Goal: Information Seeking & Learning: Learn about a topic

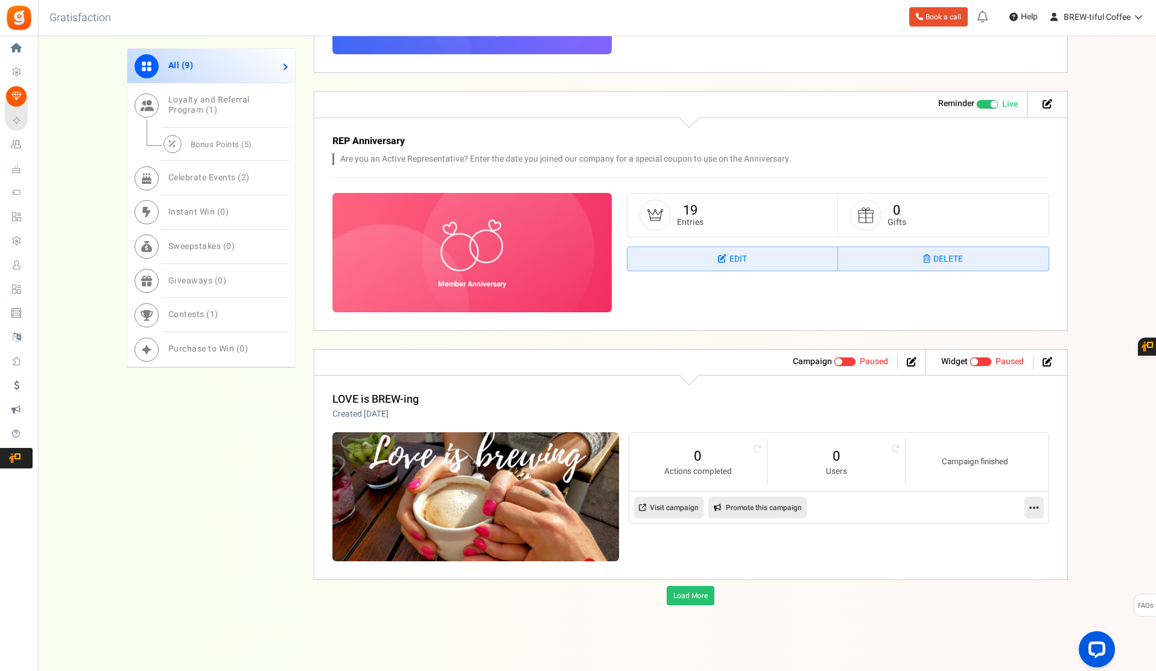
scroll to position [1226, 0]
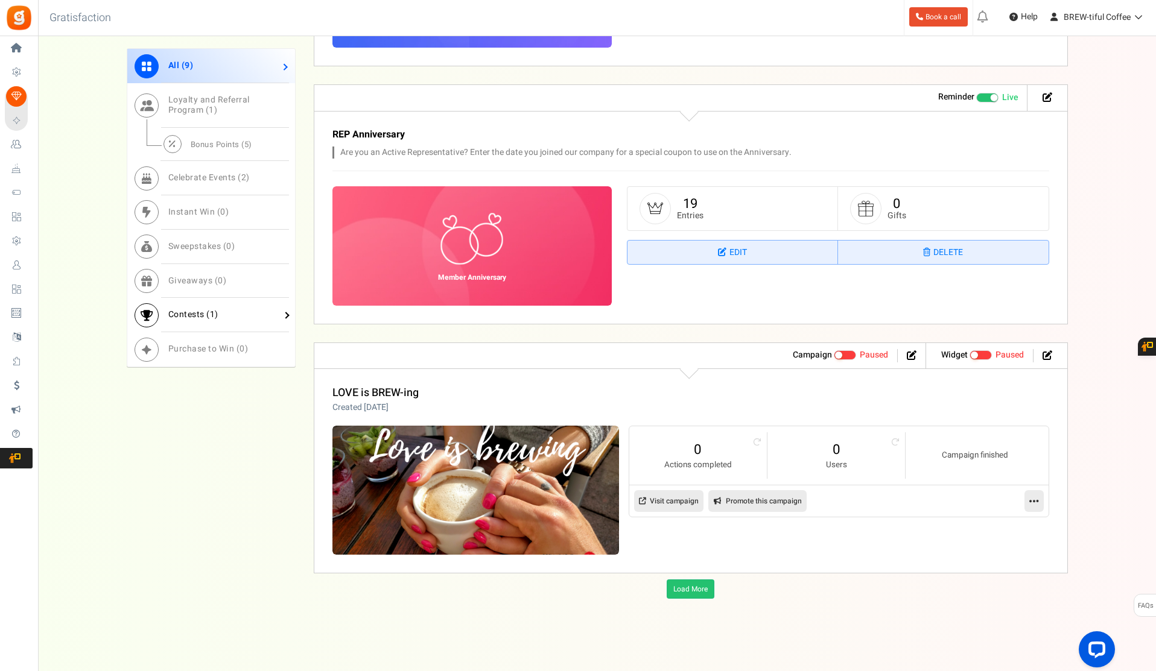
click at [189, 311] on span "Contests ( 1 )" at bounding box center [193, 314] width 50 height 13
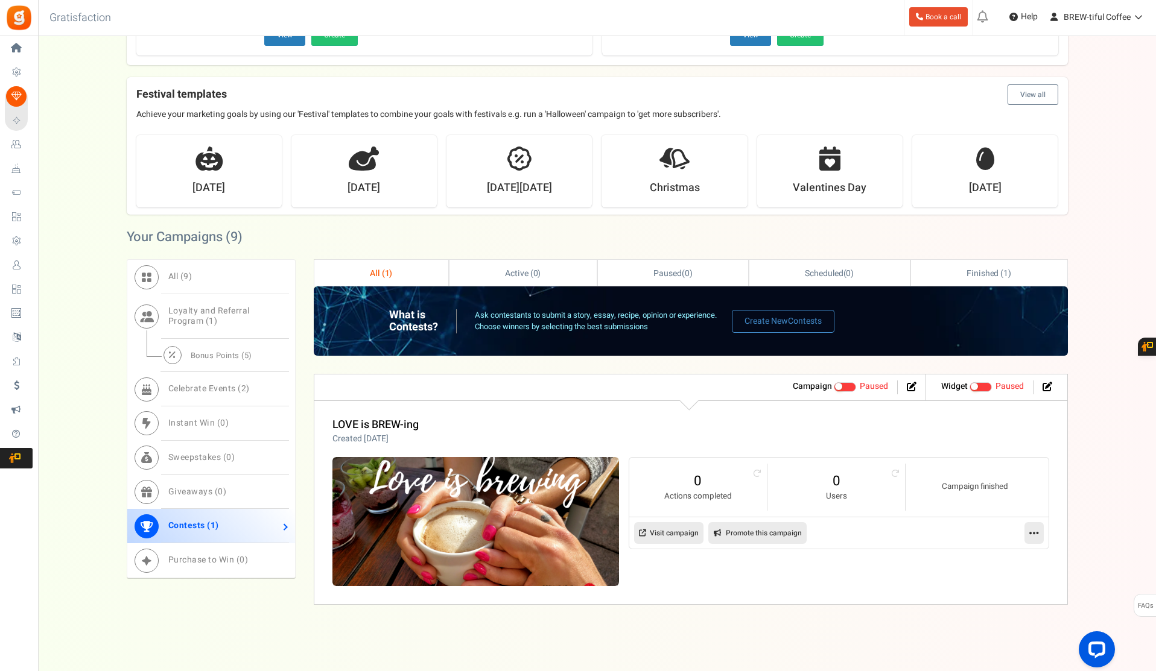
scroll to position [347, 0]
click at [213, 453] on span "Sweepstakes ( 0 )" at bounding box center [201, 457] width 67 height 13
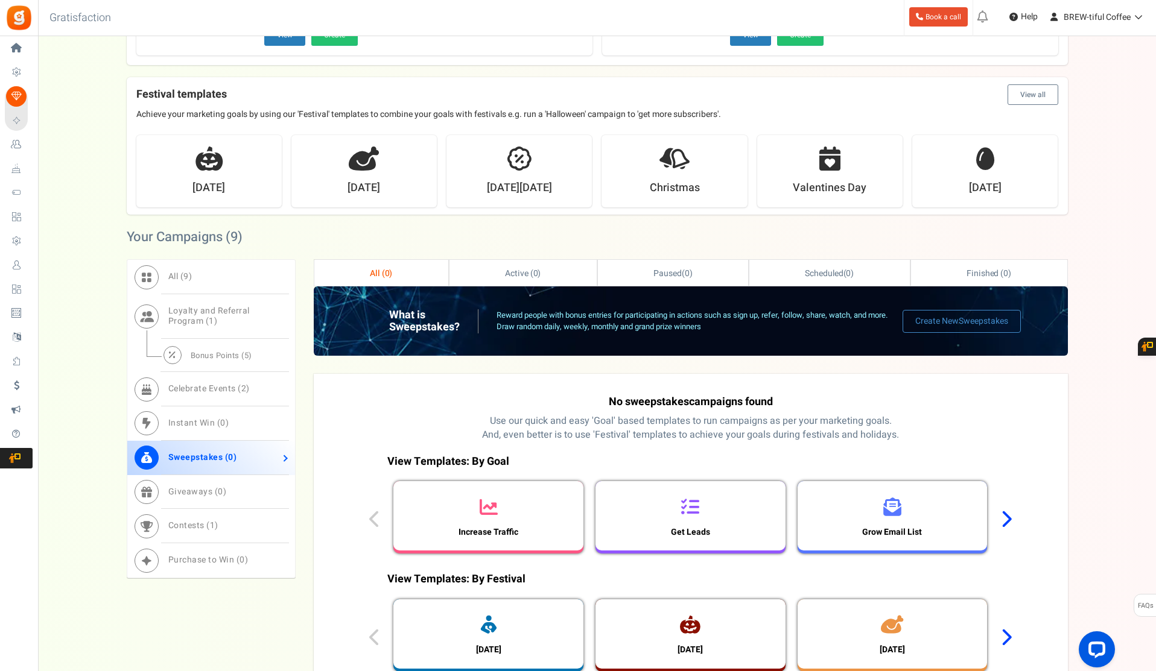
scroll to position [499, 0]
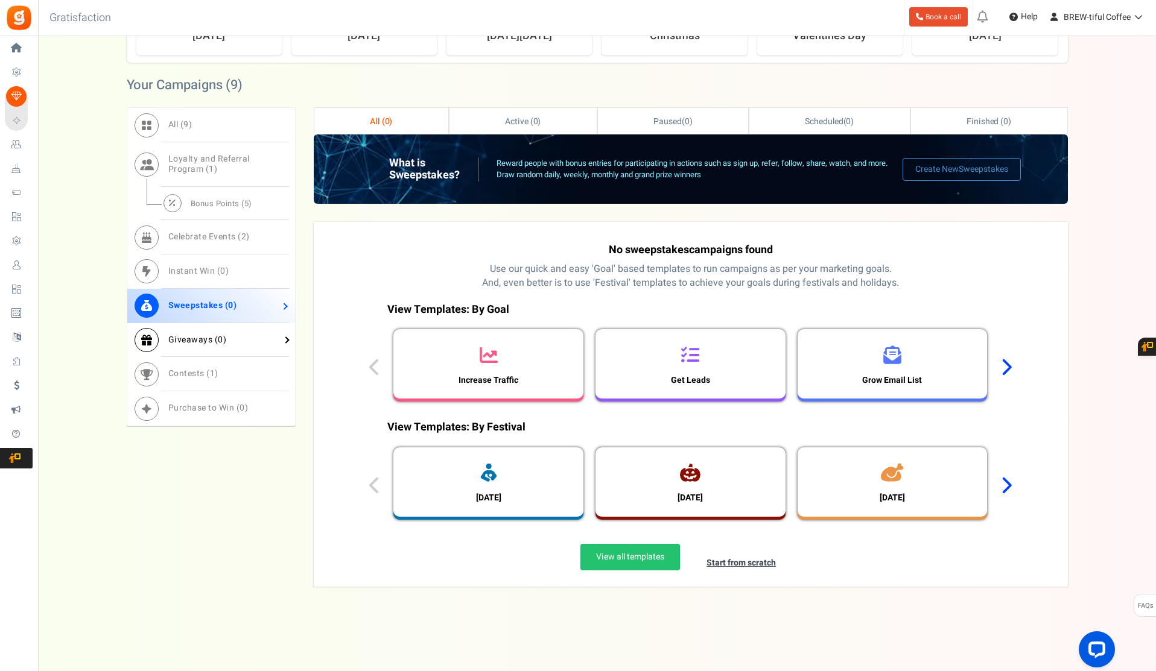
click at [197, 340] on span "Giveaways ( 0 )" at bounding box center [197, 340] width 59 height 13
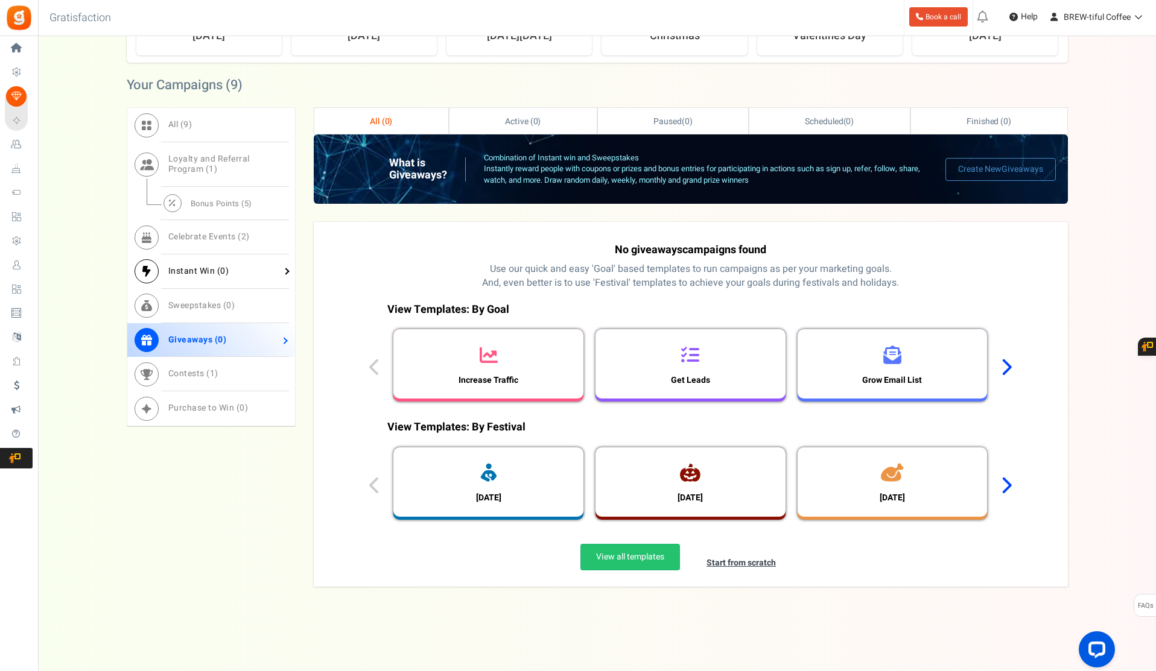
click at [197, 271] on span "Instant Win ( 0 )" at bounding box center [198, 271] width 61 height 13
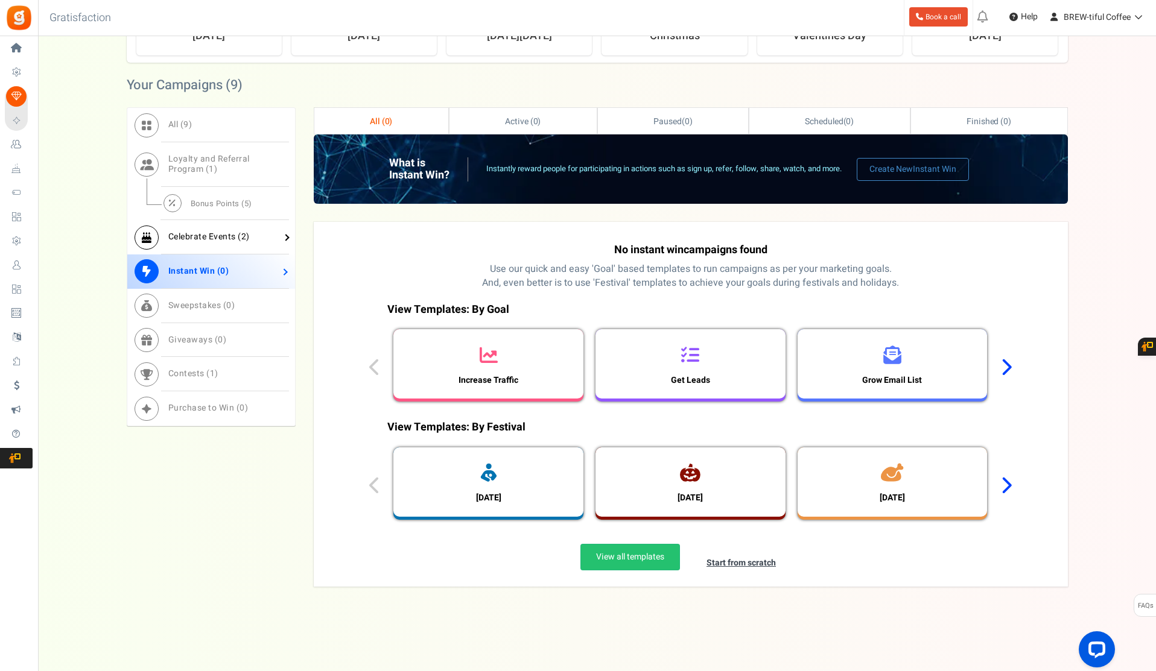
click at [204, 241] on span "Celebrate Events ( 2 )" at bounding box center [208, 236] width 81 height 13
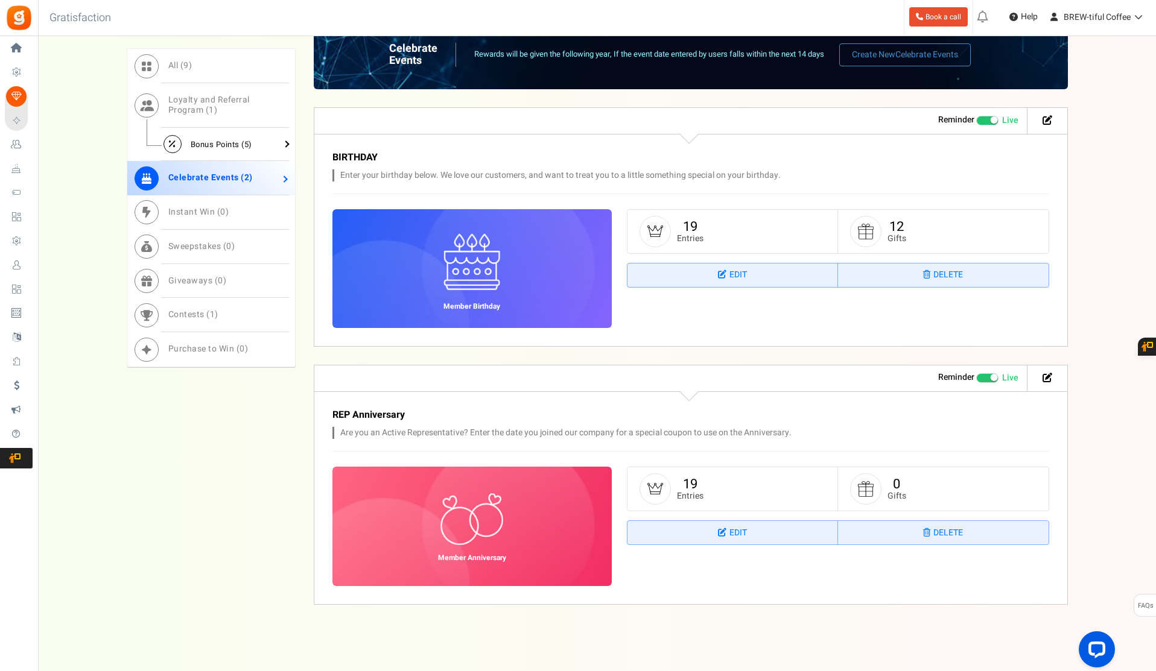
click at [225, 144] on span "Bonus Points ( 5 )" at bounding box center [222, 143] width 62 height 11
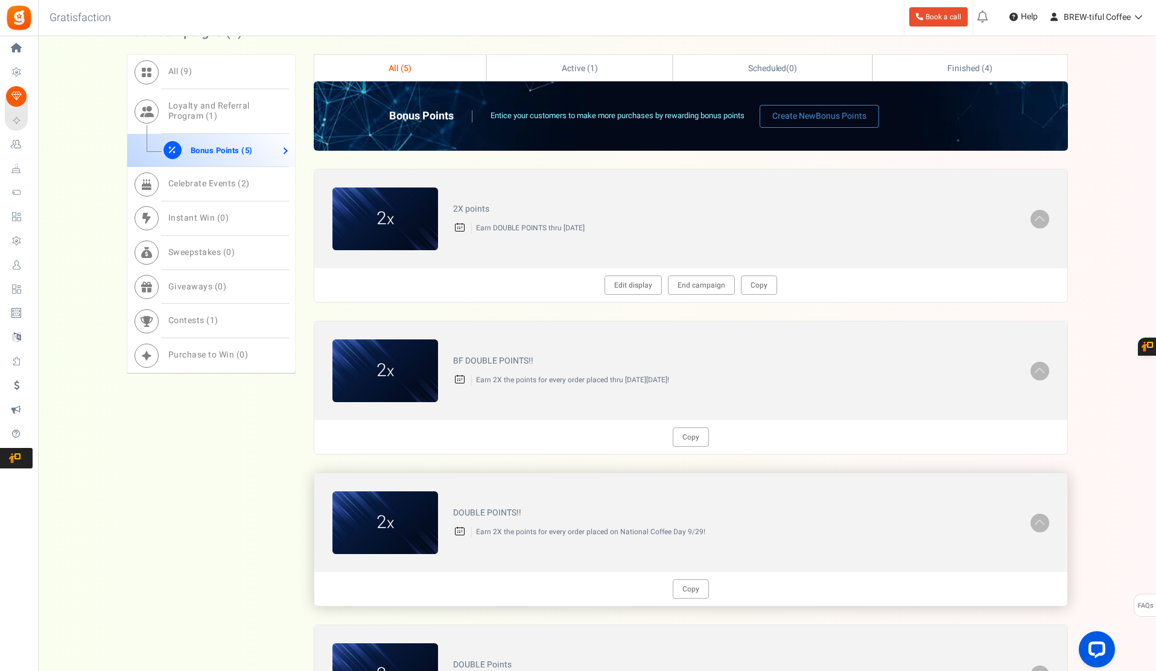
scroll to position [514, 0]
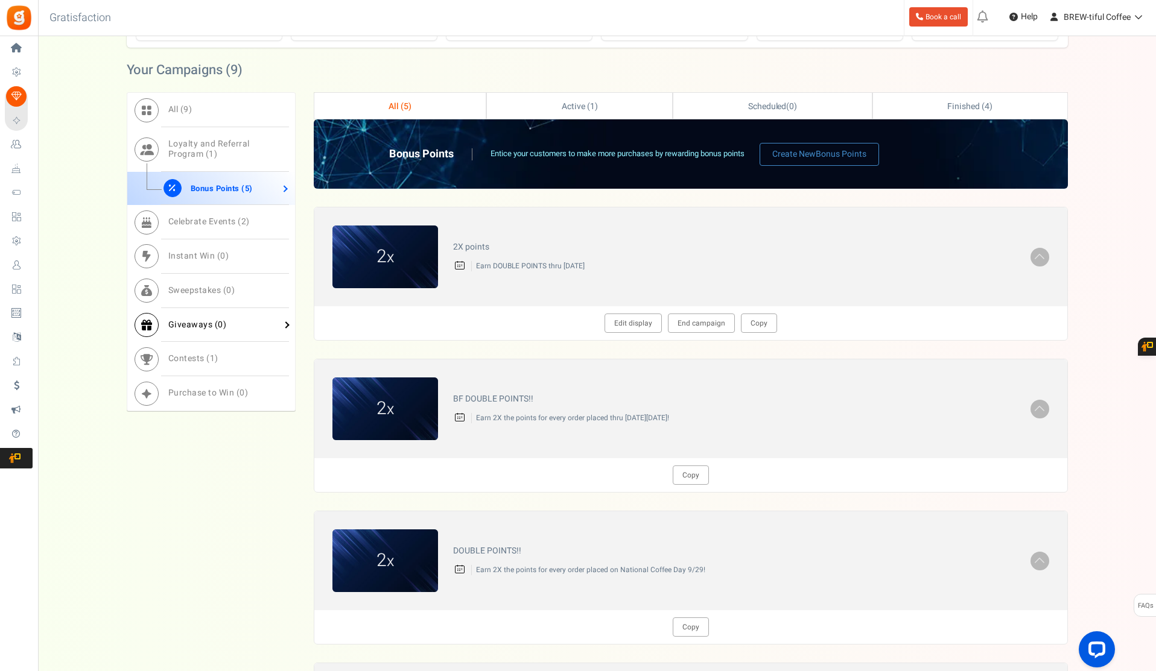
click at [186, 321] on span "Giveaways ( 0 )" at bounding box center [197, 325] width 59 height 13
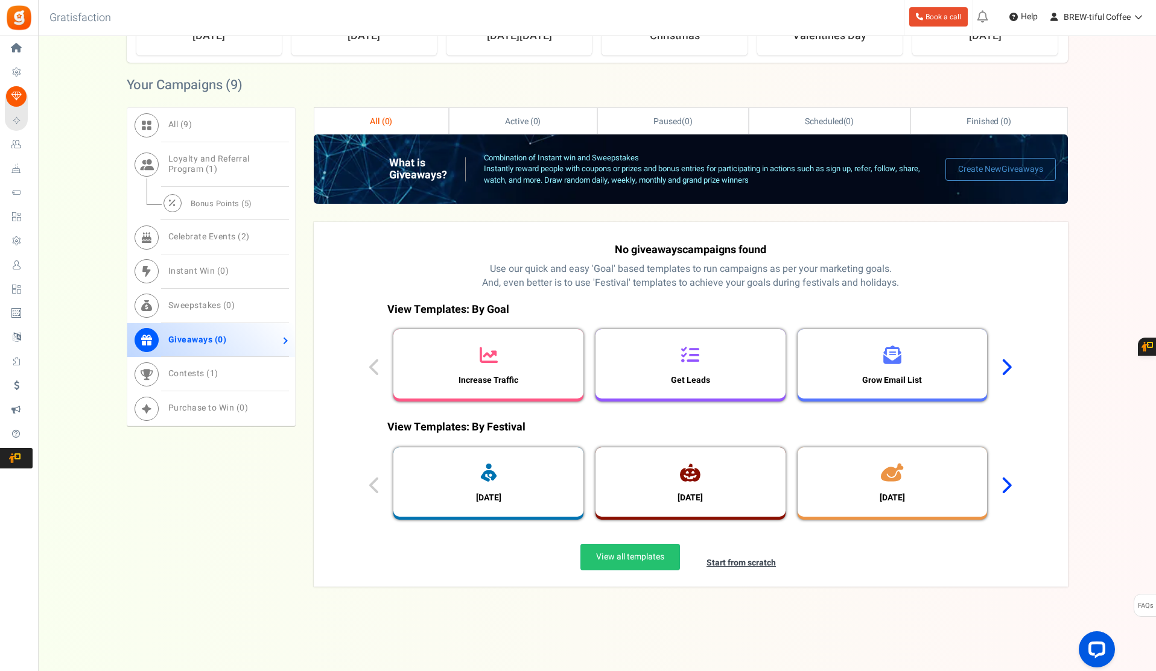
click at [1010, 366] on icon at bounding box center [1005, 367] width 11 height 18
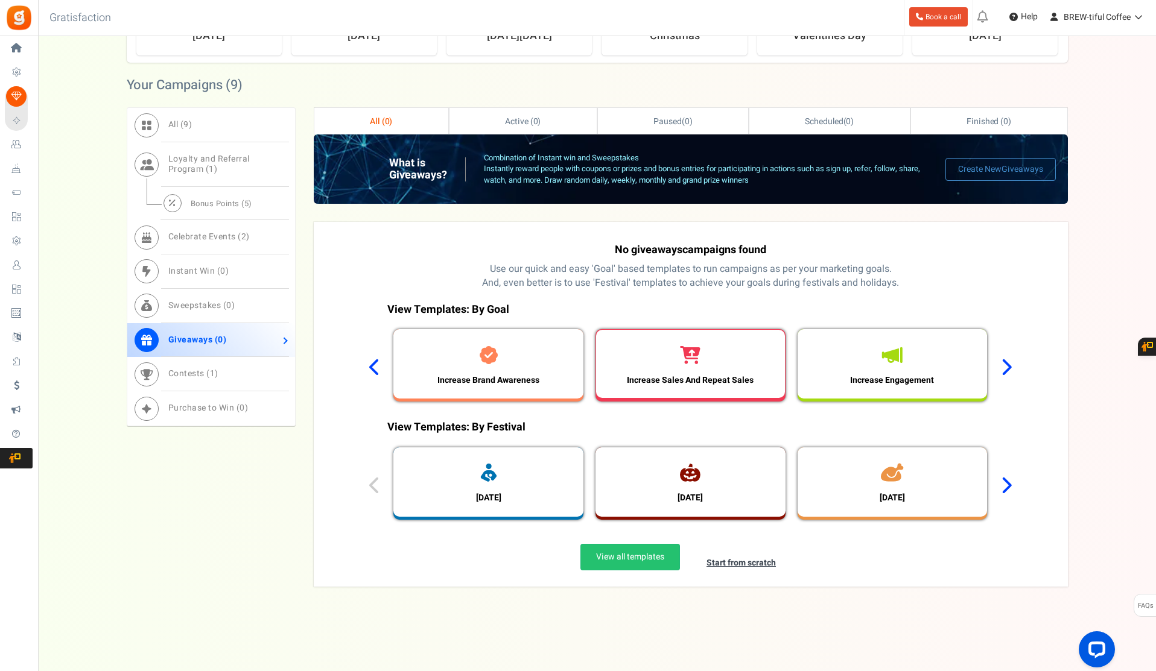
click at [739, 355] on div "Increase Sales And Repeat Sales" at bounding box center [690, 364] width 189 height 68
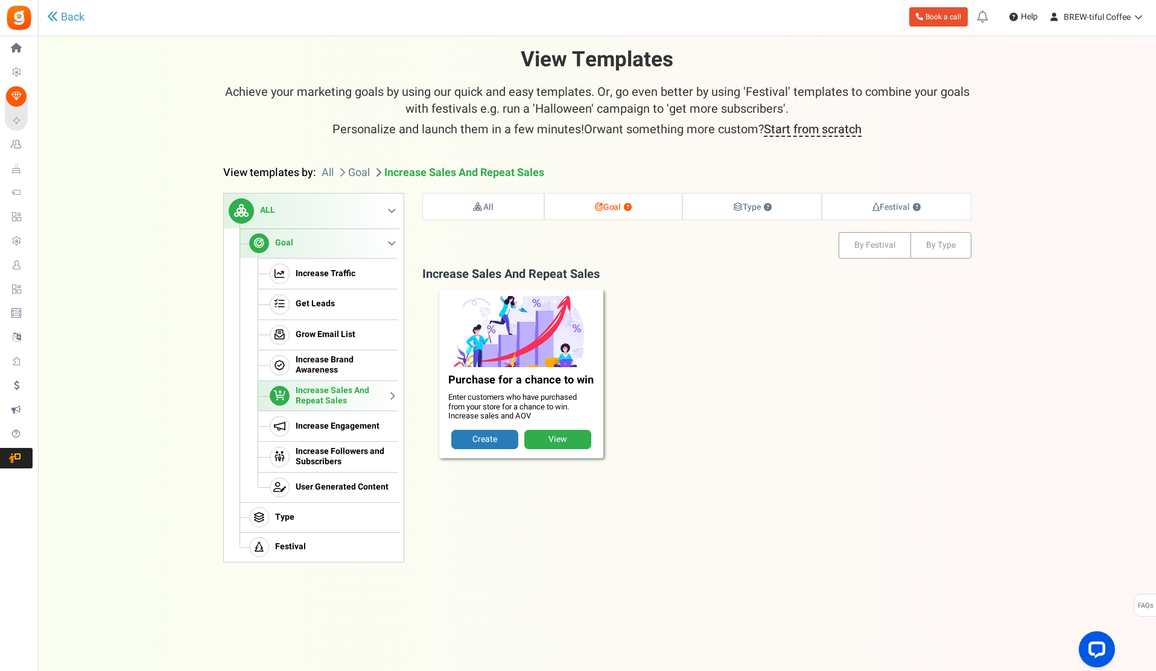
scroll to position [0, 0]
click at [572, 436] on link "View" at bounding box center [558, 439] width 67 height 19
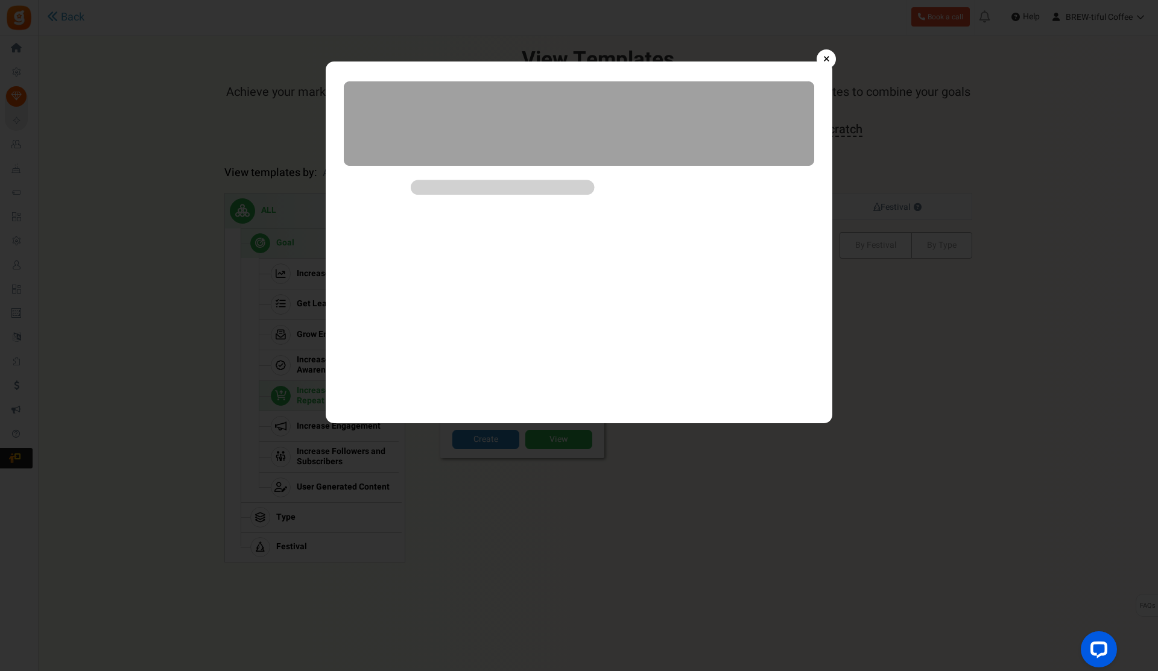
click at [829, 62] on link "×" at bounding box center [826, 58] width 19 height 19
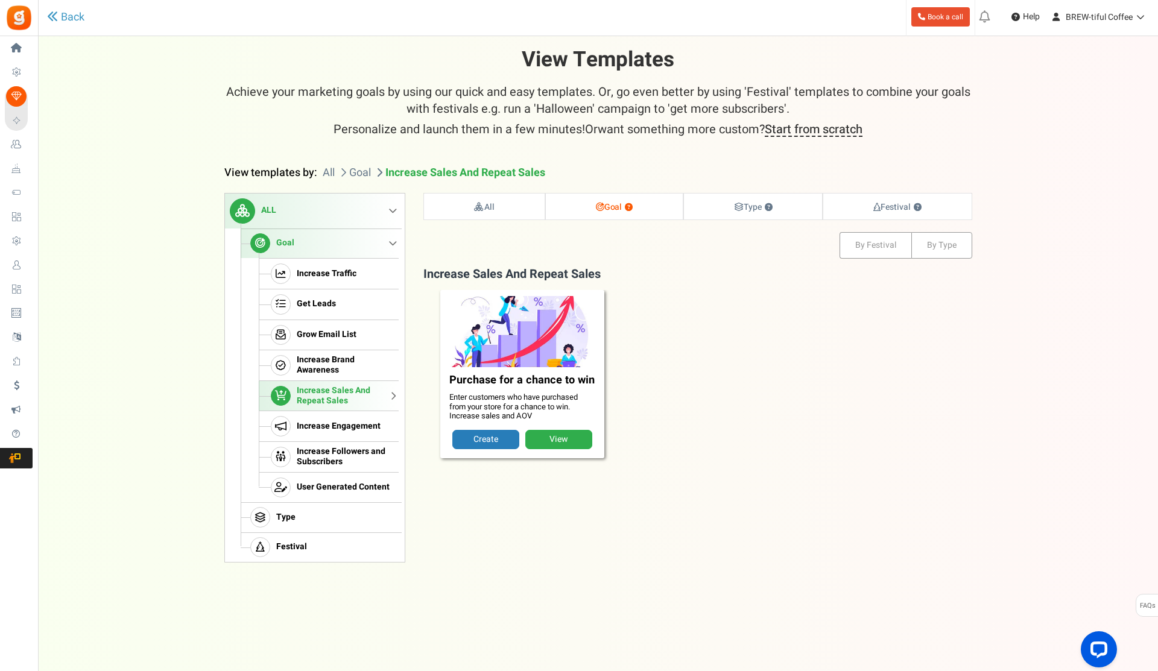
click at [556, 443] on link "View" at bounding box center [558, 439] width 67 height 19
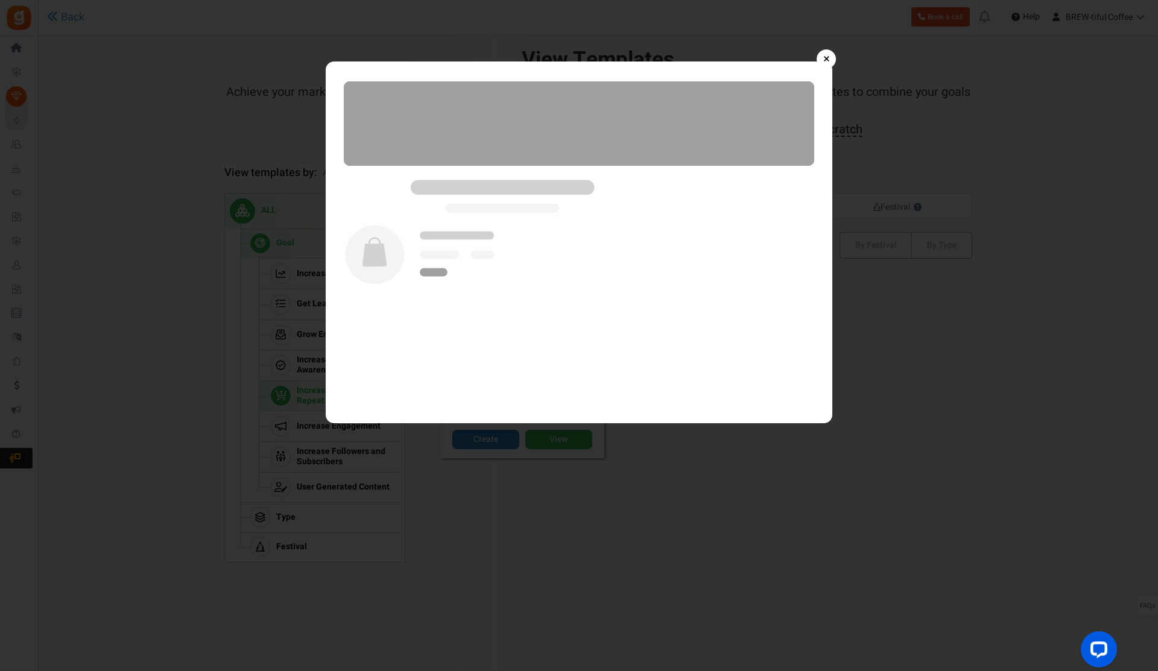
click at [831, 65] on link "×" at bounding box center [826, 58] width 19 height 19
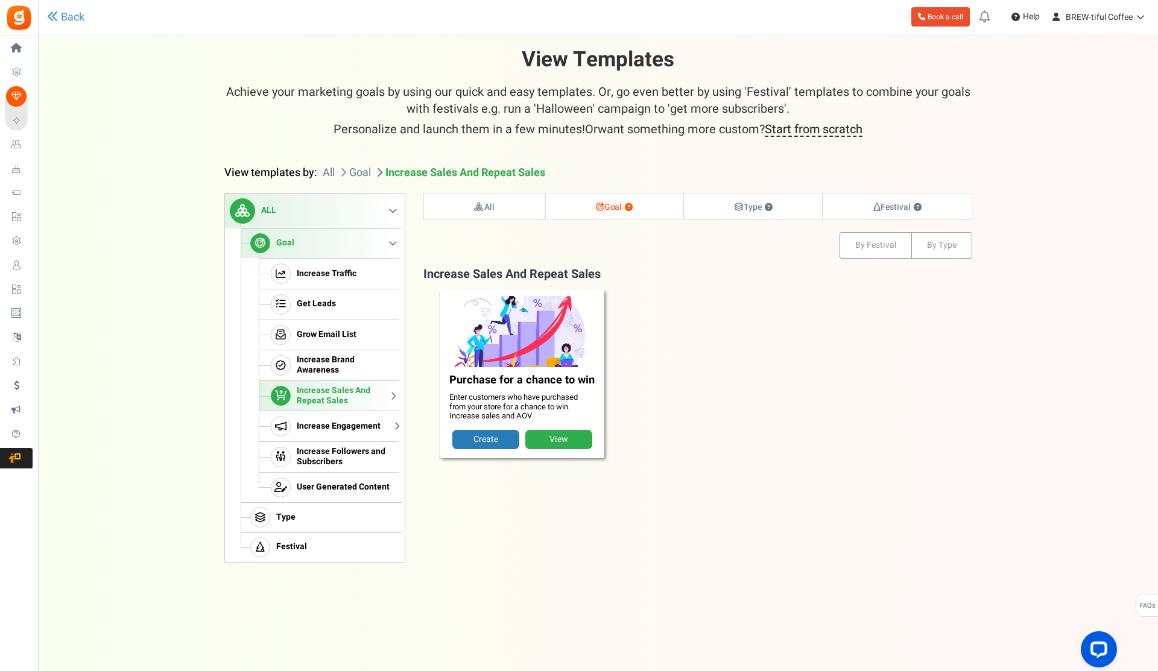
click at [347, 430] on span "Increase Engagement" at bounding box center [339, 427] width 84 height 10
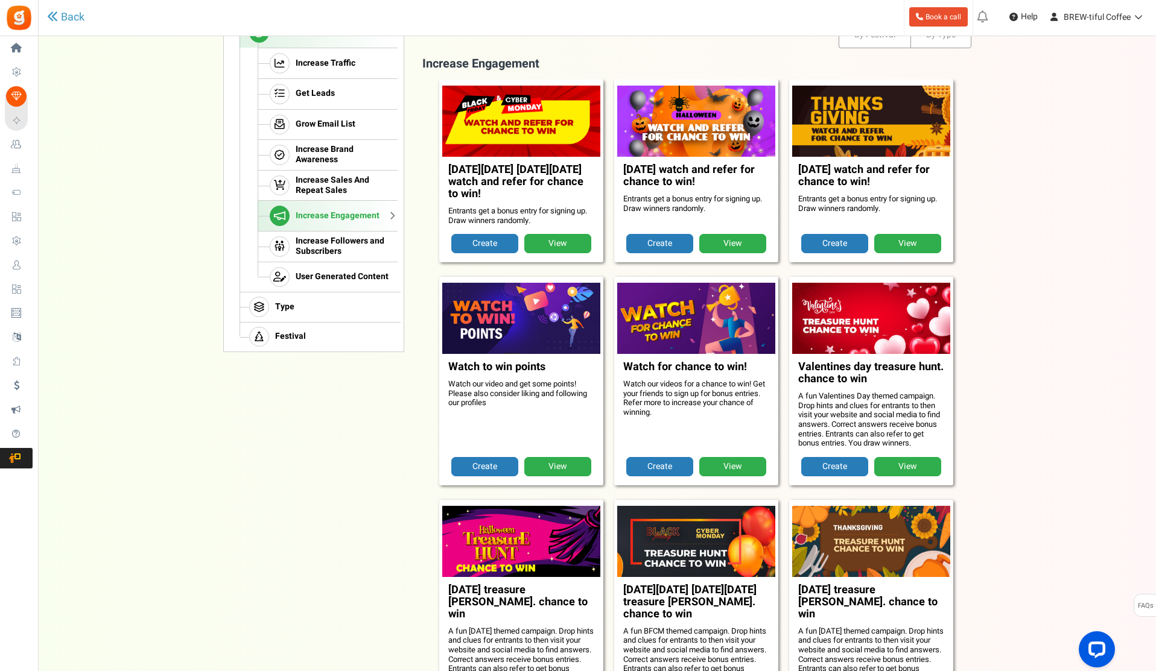
scroll to position [183, 0]
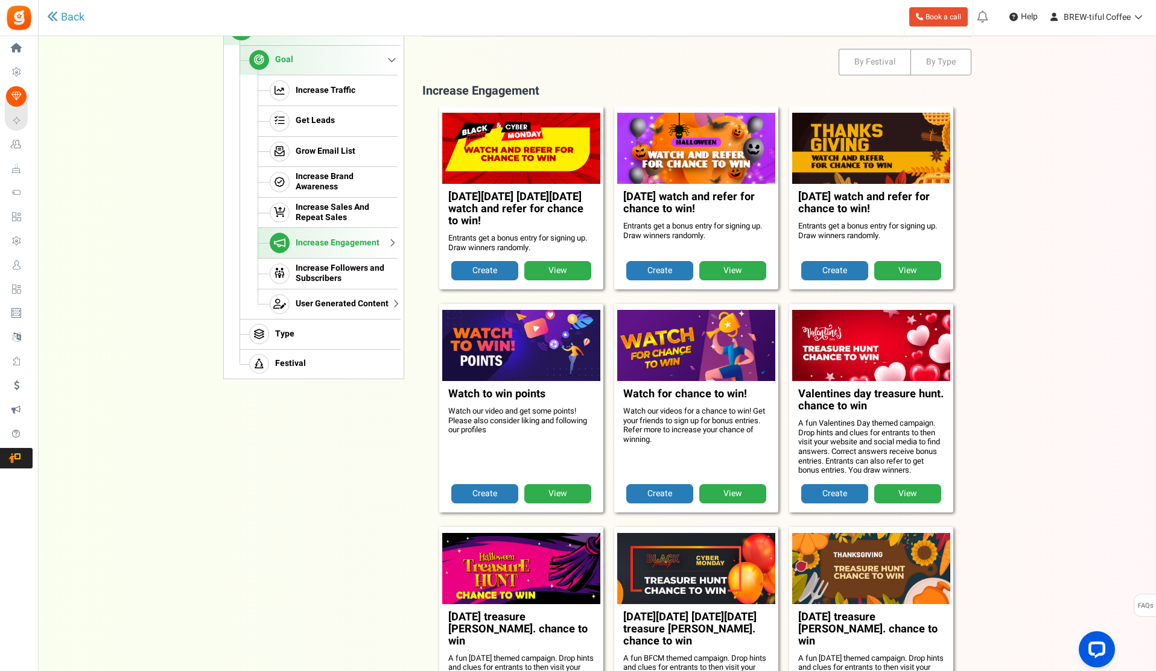
click at [327, 306] on span "User Generated Content" at bounding box center [342, 304] width 93 height 10
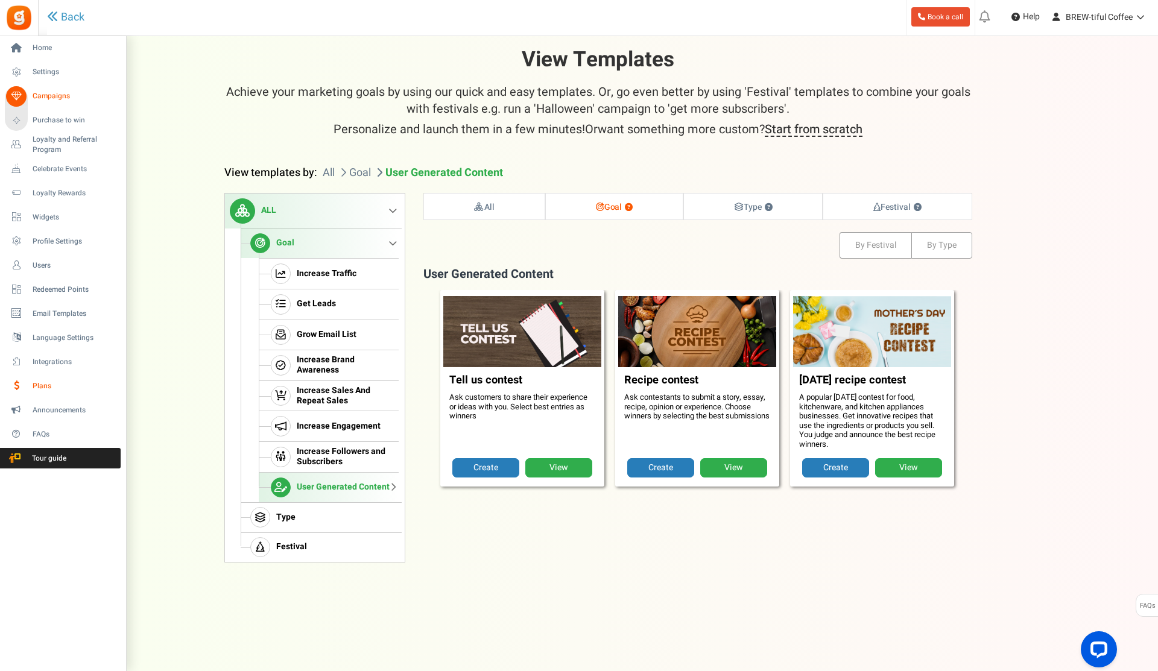
click at [22, 385] on icon at bounding box center [16, 386] width 21 height 21
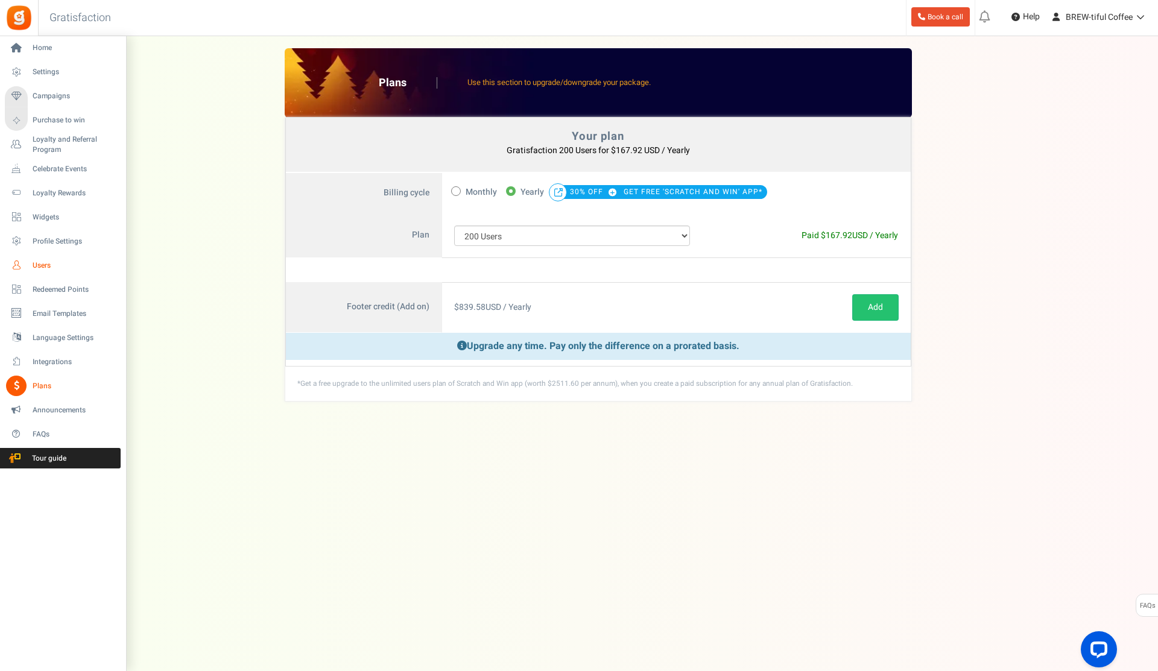
click at [39, 262] on span "Users" at bounding box center [75, 266] width 84 height 10
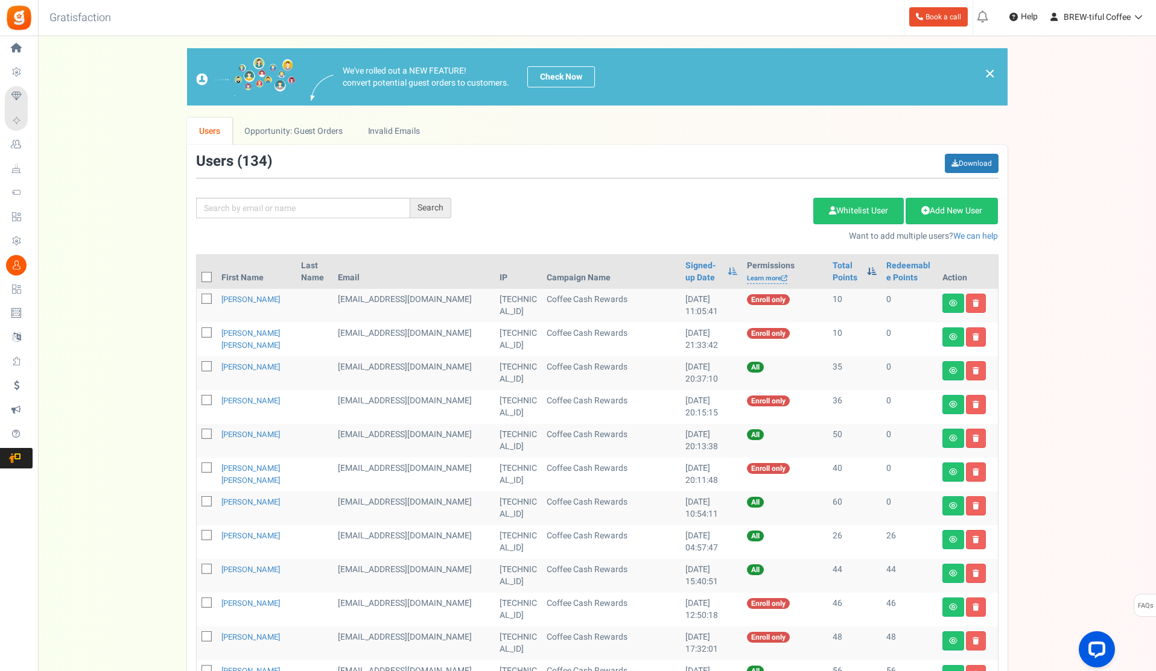
click at [867, 270] on span at bounding box center [872, 271] width 10 height 8
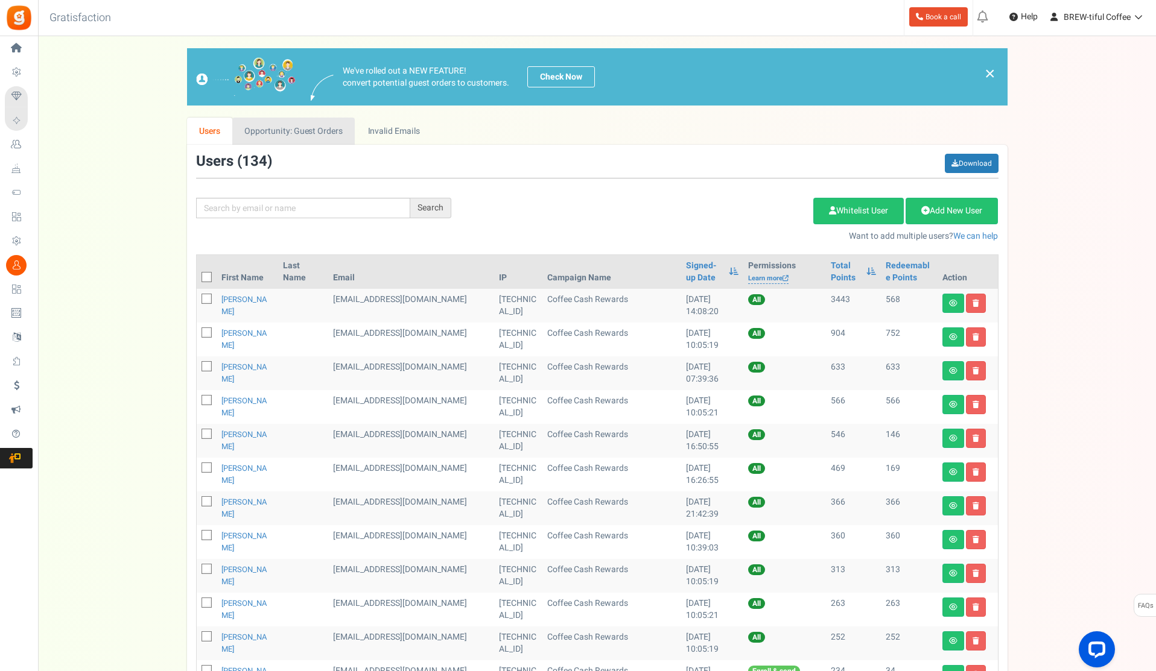
click at [285, 130] on link "Opportunity: Guest Orders" at bounding box center [293, 131] width 122 height 27
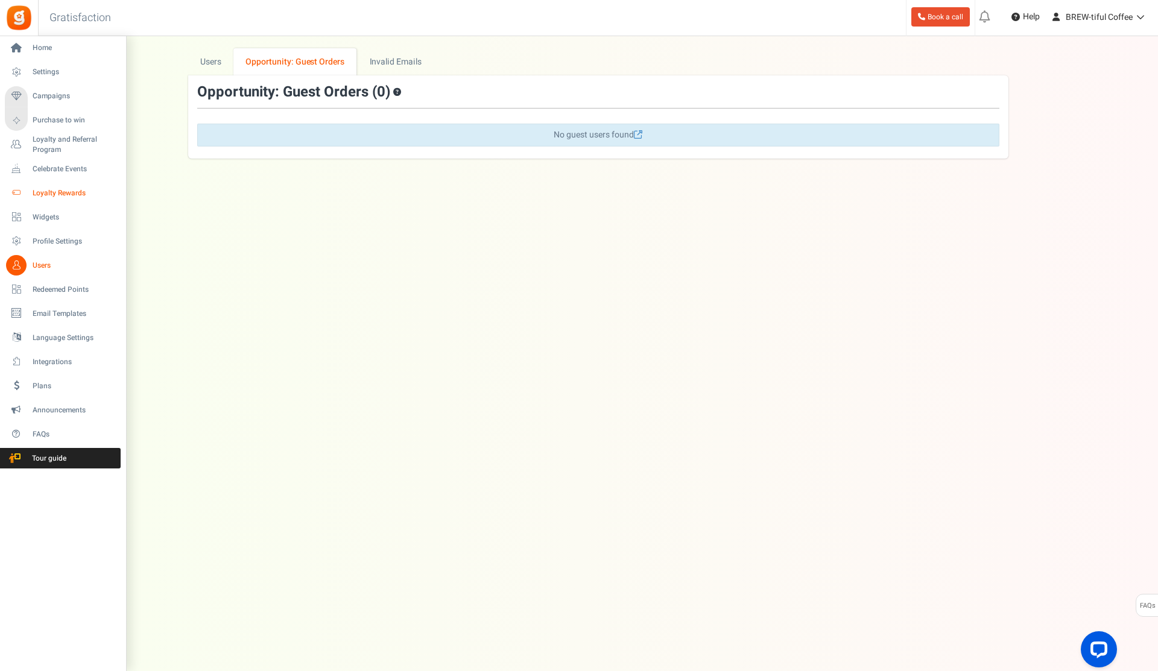
click at [59, 191] on span "Loyalty Rewards" at bounding box center [75, 193] width 84 height 10
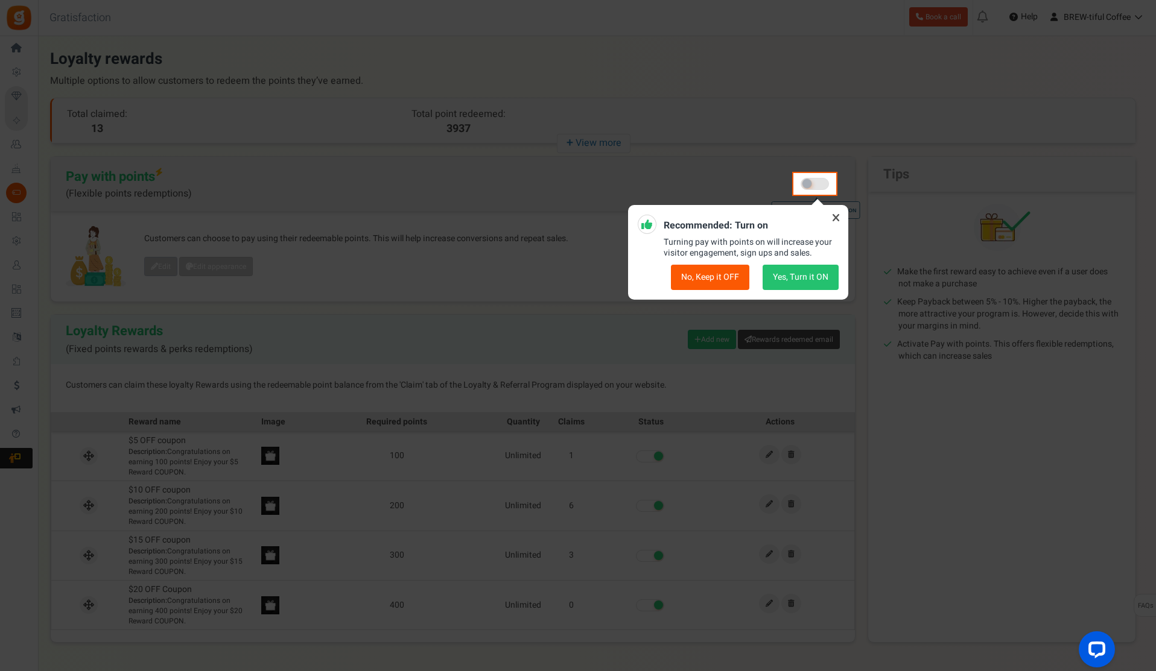
click at [725, 279] on button "No, Keep it OFF" at bounding box center [710, 277] width 78 height 25
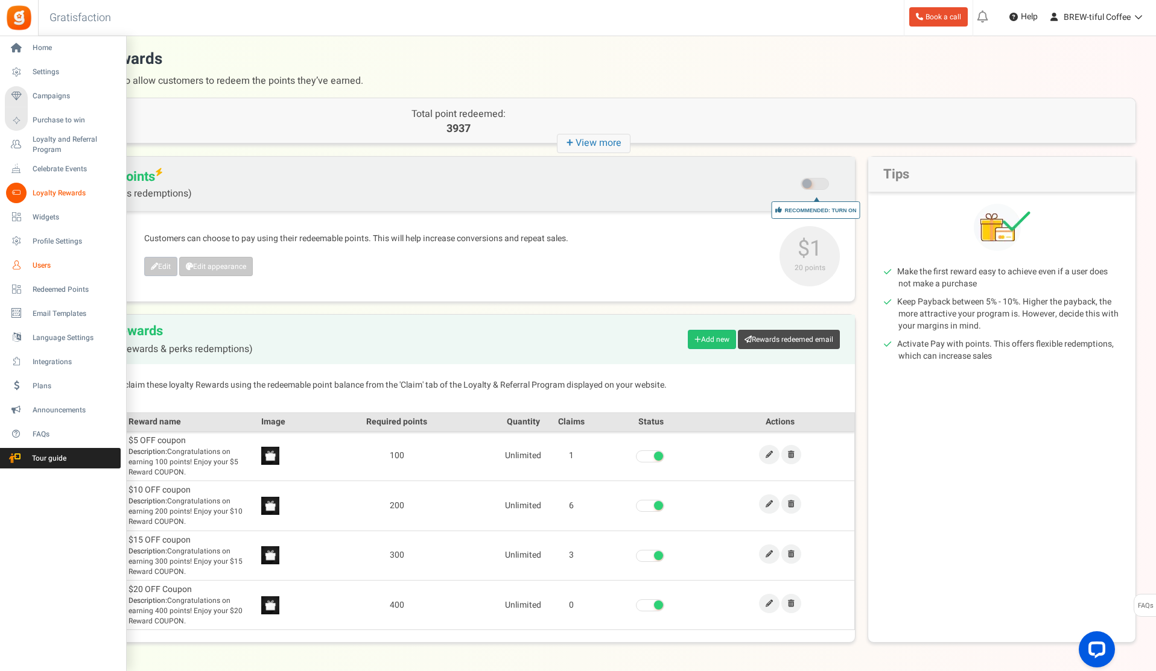
click at [34, 266] on span "Users" at bounding box center [75, 266] width 84 height 10
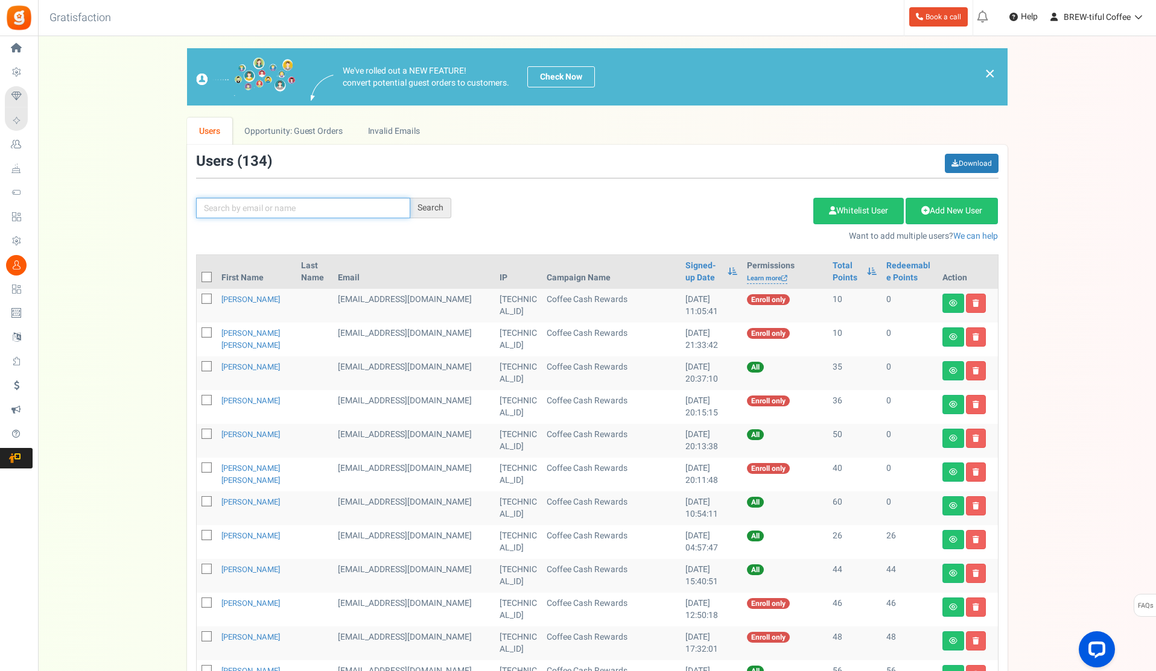
click at [250, 212] on input "text" at bounding box center [303, 208] width 214 height 21
type input "[PERSON_NAME]"
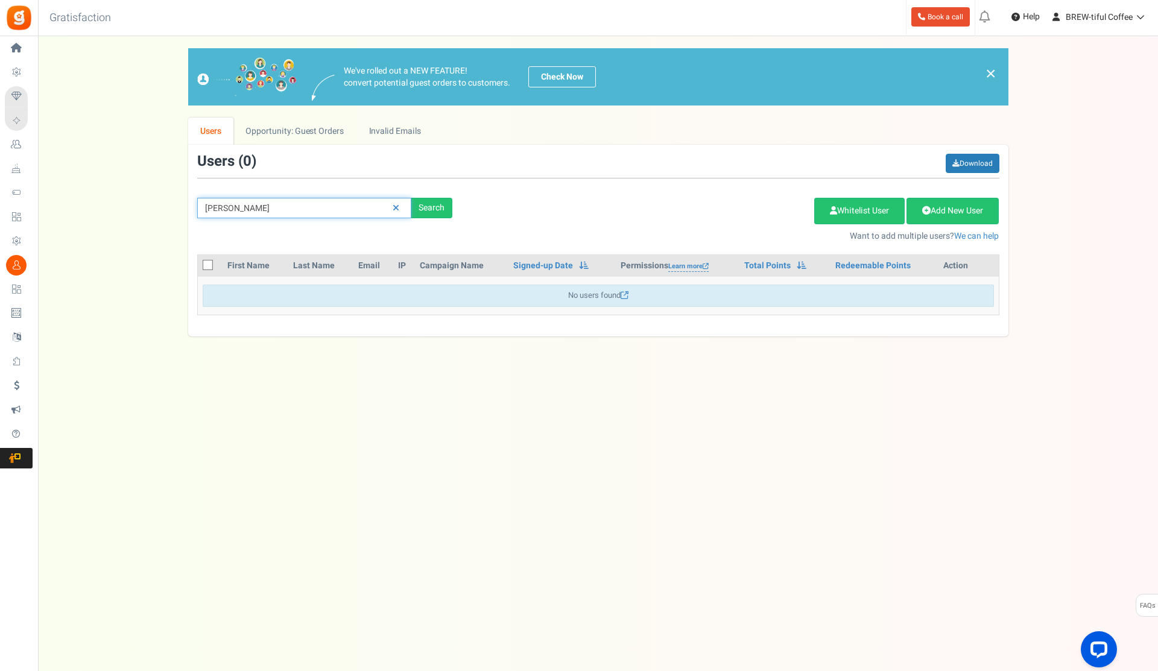
drag, startPoint x: 257, startPoint y: 212, endPoint x: 156, endPoint y: 201, distance: 101.9
click at [156, 201] on div "We've rolled out a NEW FEATURE! convert potential guest orders to customers. Ch…" at bounding box center [598, 192] width 1096 height 288
click at [277, 128] on link "Opportunity: Guest Orders" at bounding box center [294, 131] width 122 height 27
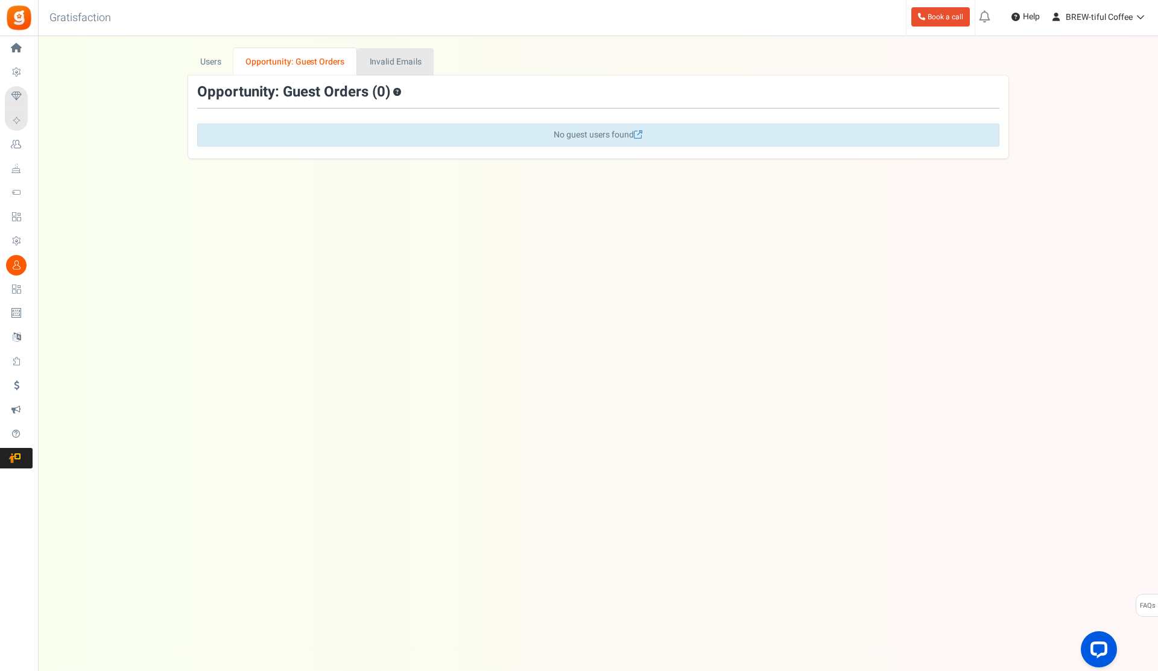
click at [402, 68] on link "Invalid Emails" at bounding box center [395, 61] width 77 height 27
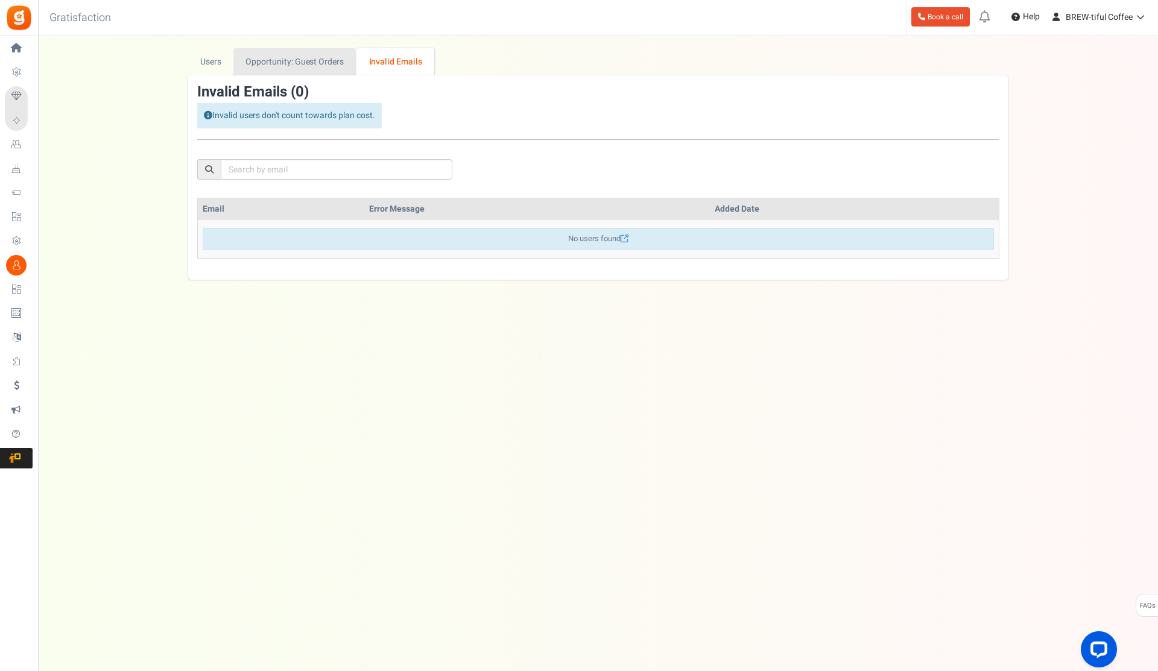
click at [273, 63] on link "Opportunity: Guest Orders" at bounding box center [294, 61] width 122 height 27
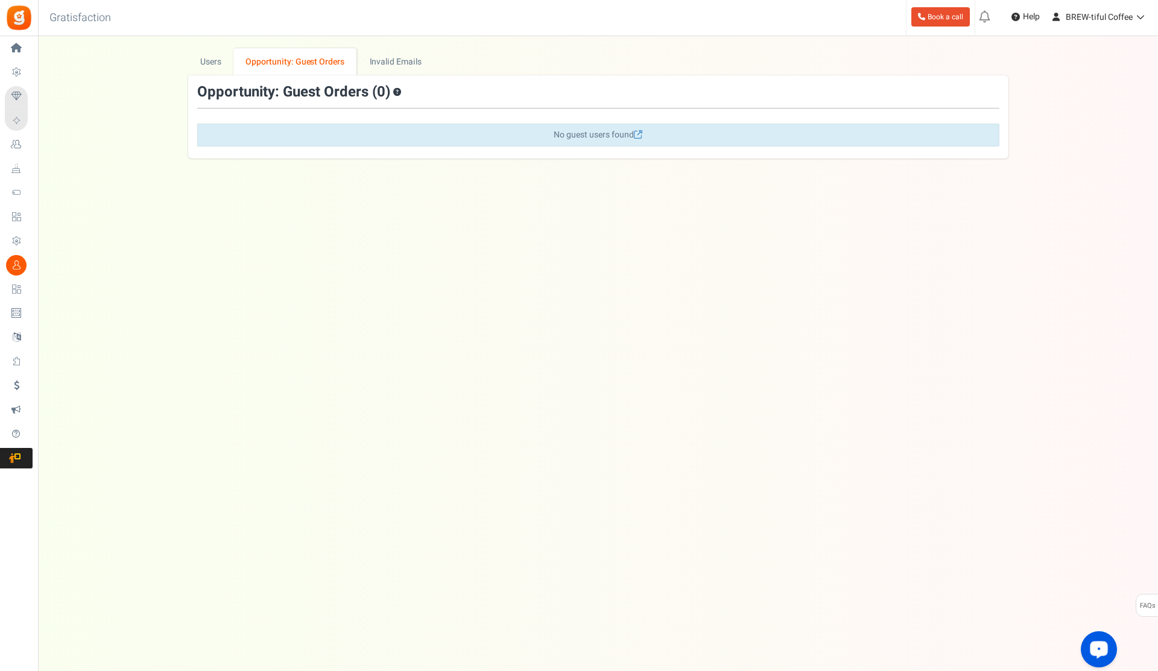
click at [1103, 655] on div "Open LiveChat chat widget" at bounding box center [1099, 649] width 21 height 21
click at [1025, 17] on span "Help" at bounding box center [1030, 17] width 20 height 12
click at [208, 59] on link "Users" at bounding box center [211, 61] width 46 height 27
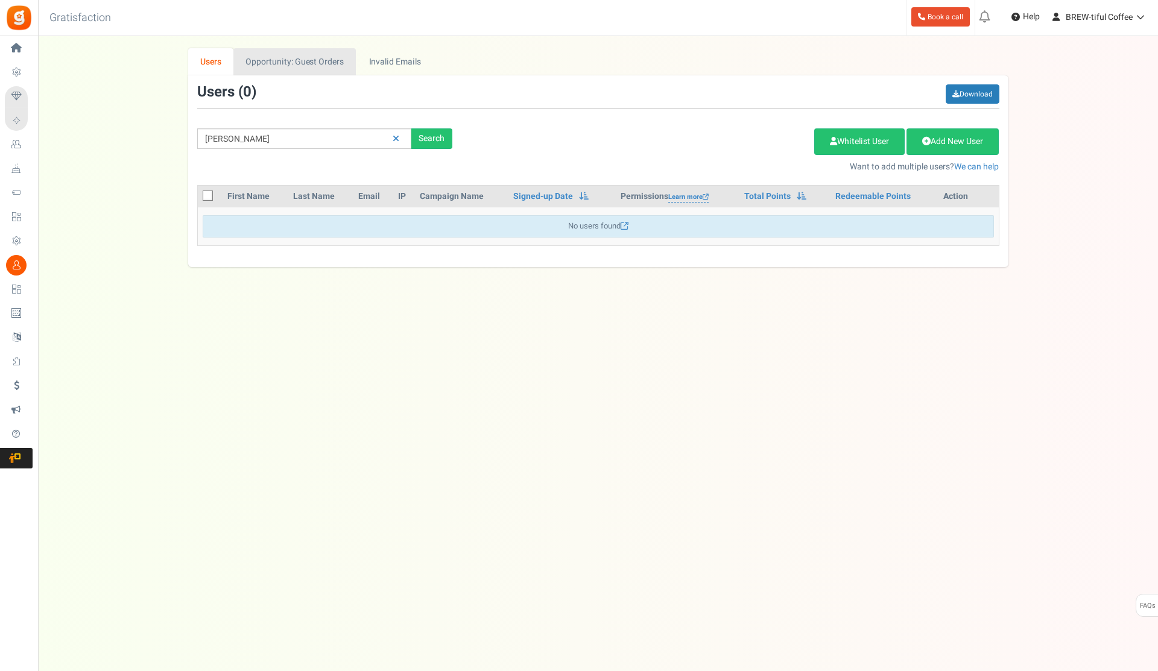
click at [283, 60] on link "Opportunity: Guest Orders" at bounding box center [294, 61] width 122 height 27
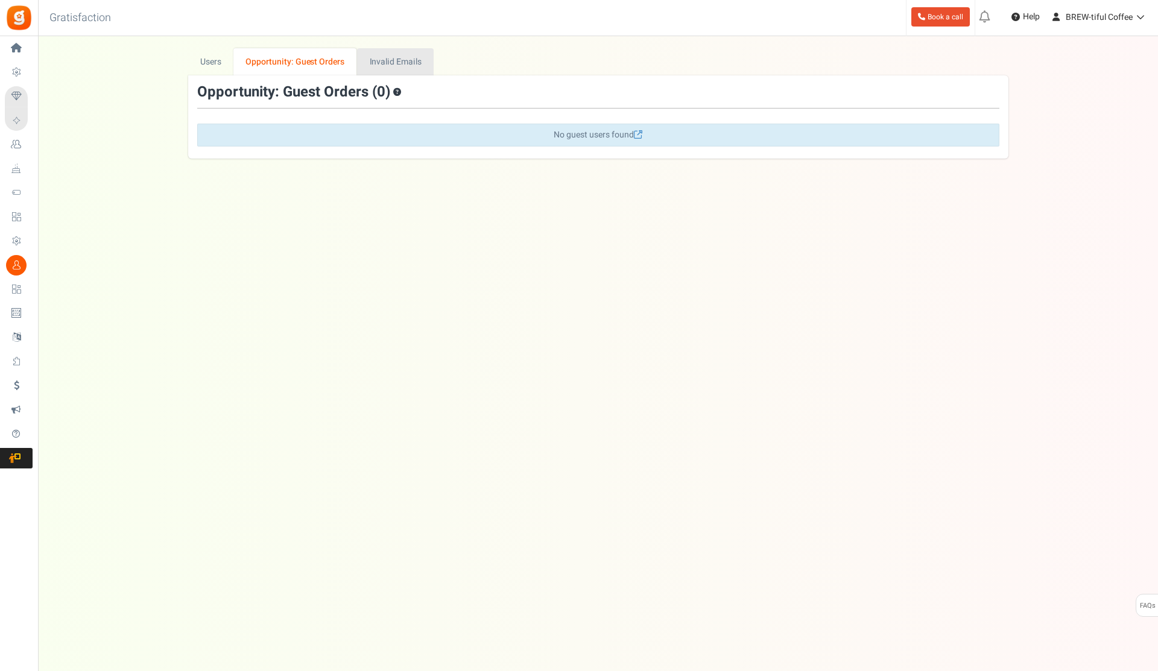
click at [398, 57] on link "Invalid Emails" at bounding box center [395, 61] width 77 height 27
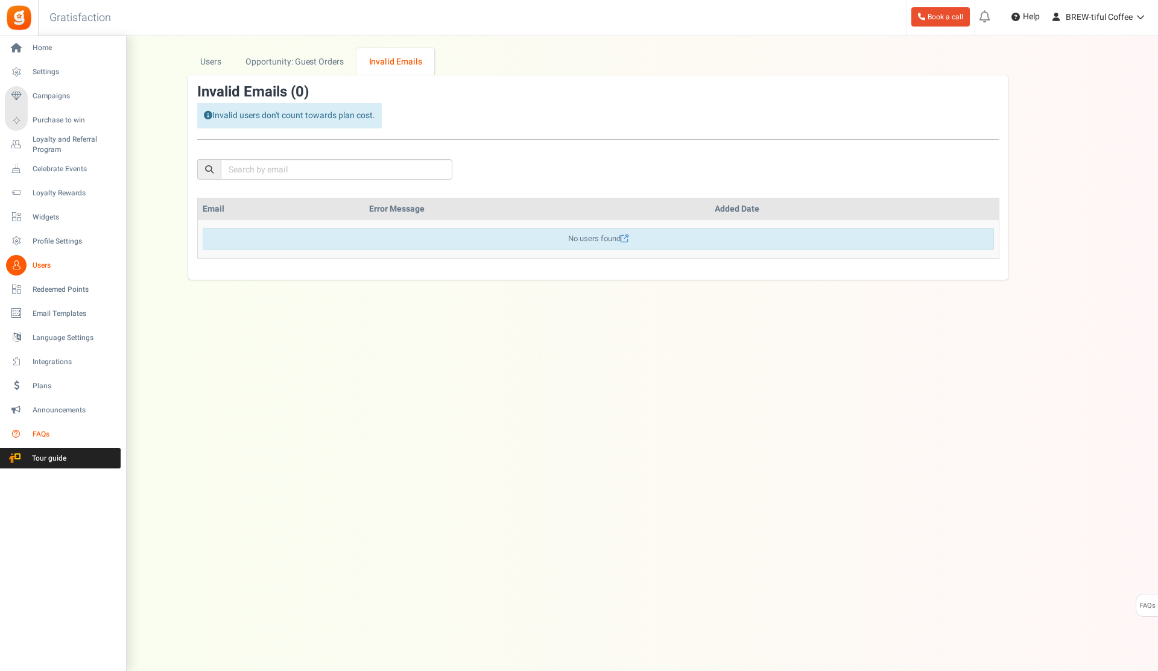
click at [19, 435] on icon at bounding box center [16, 434] width 21 height 21
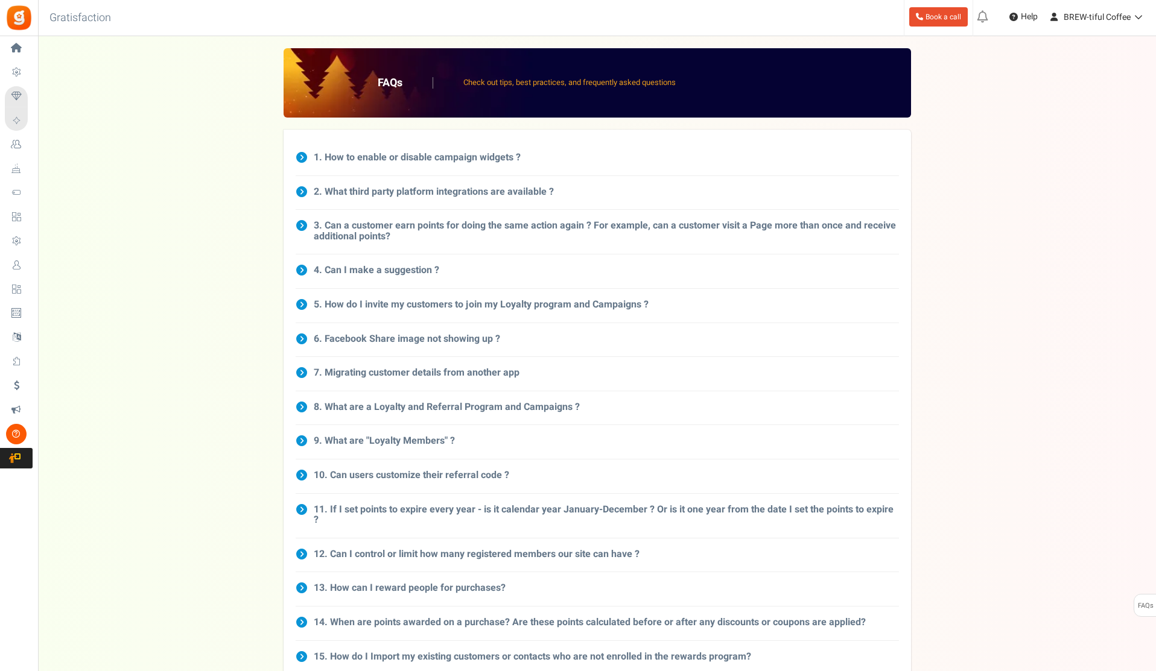
click at [331, 268] on h3 "4. Can I make a suggestion ?" at bounding box center [376, 270] width 125 height 11
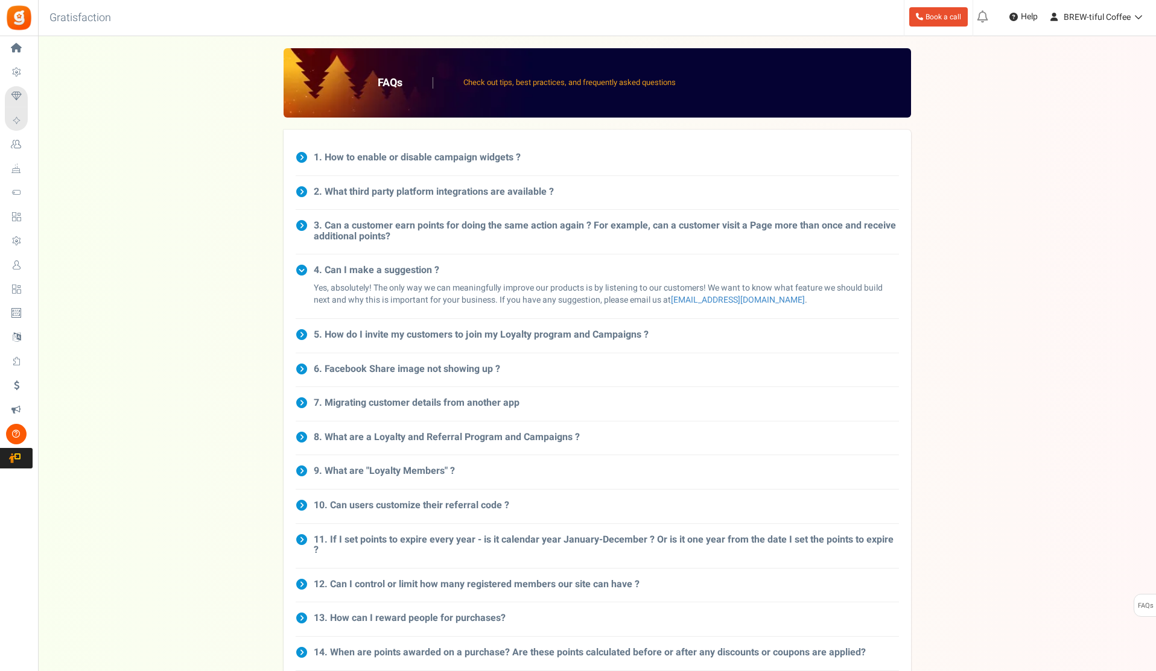
click at [384, 472] on h3 "9. What are "Loyalty Members" ?" at bounding box center [384, 471] width 141 height 11
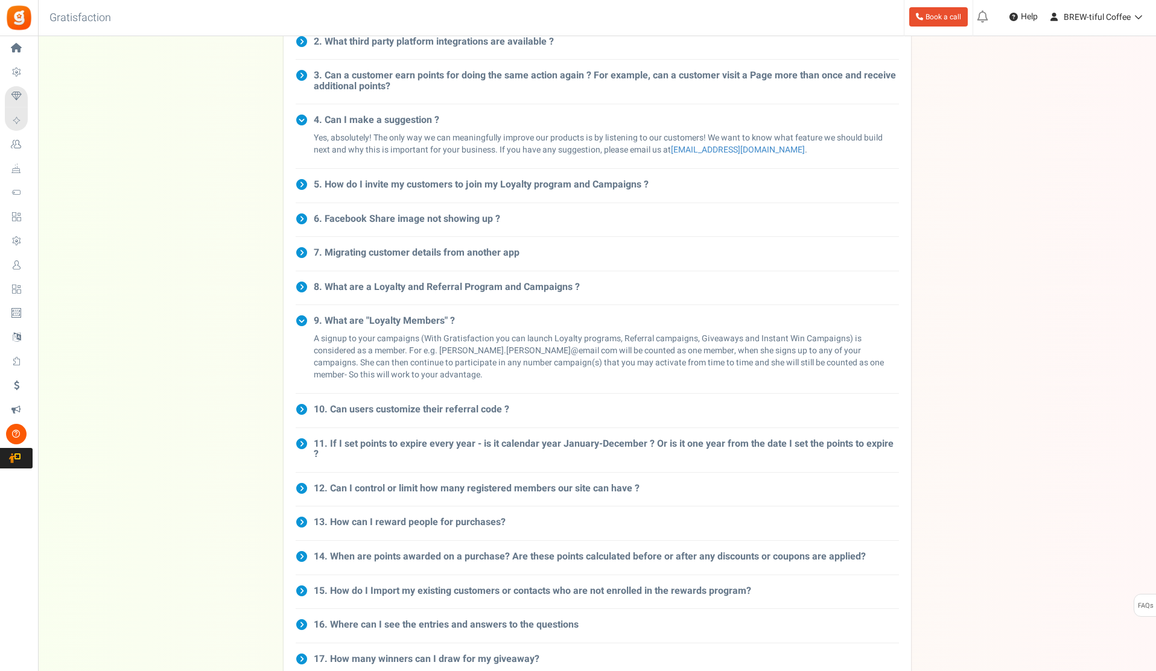
scroll to position [181, 0]
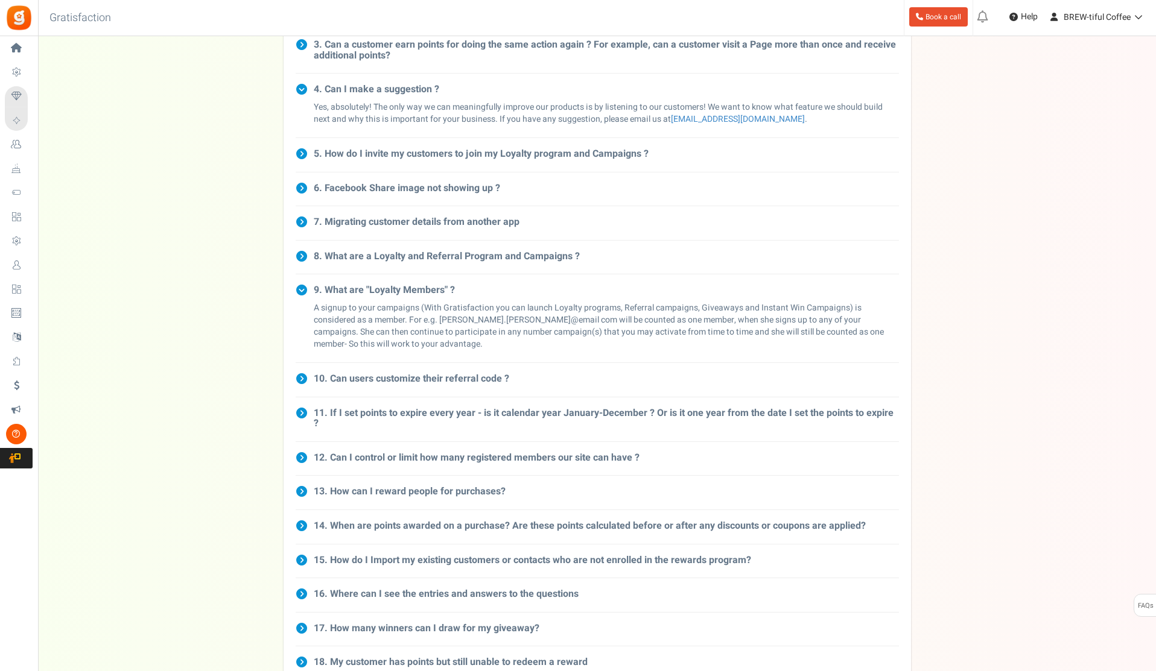
click at [424, 381] on h3 "10. Can users customize their referral code ?" at bounding box center [411, 379] width 195 height 11
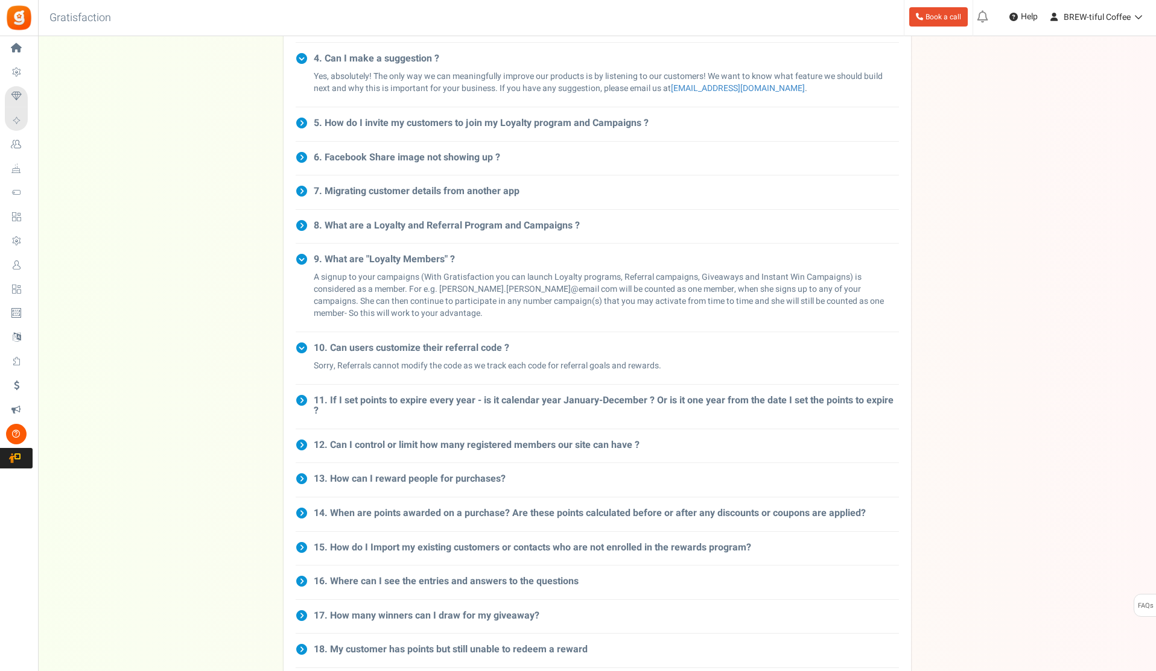
scroll to position [241, 0]
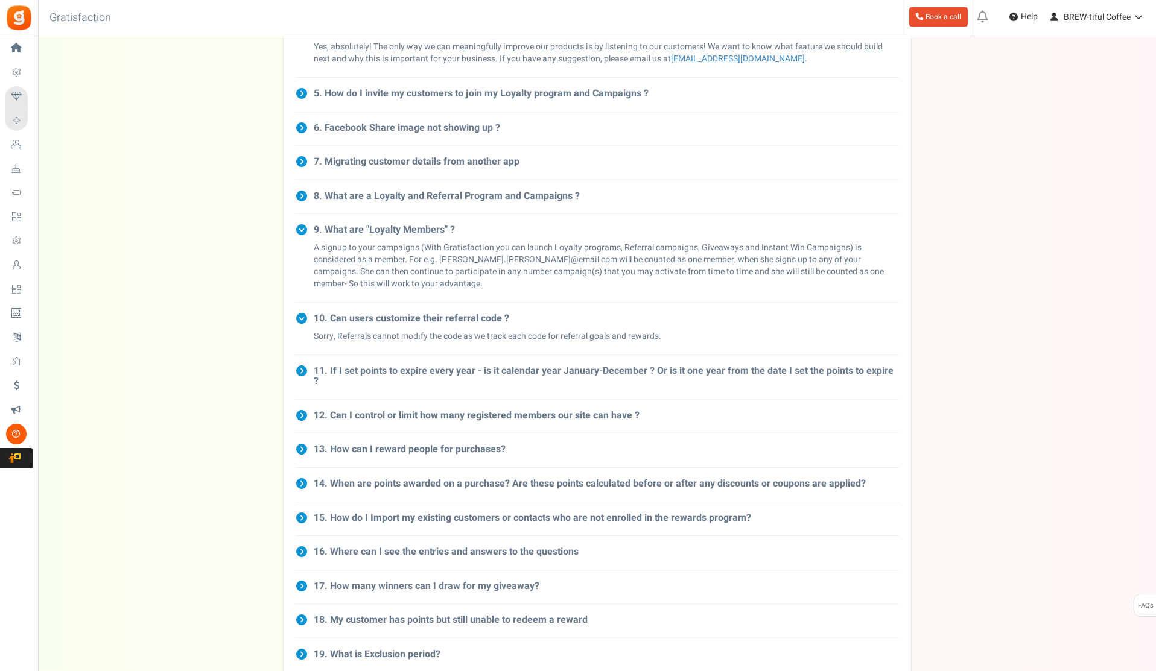
click at [554, 411] on h3 "12. Can I control or limit how many registered members our site can have ?" at bounding box center [477, 416] width 326 height 11
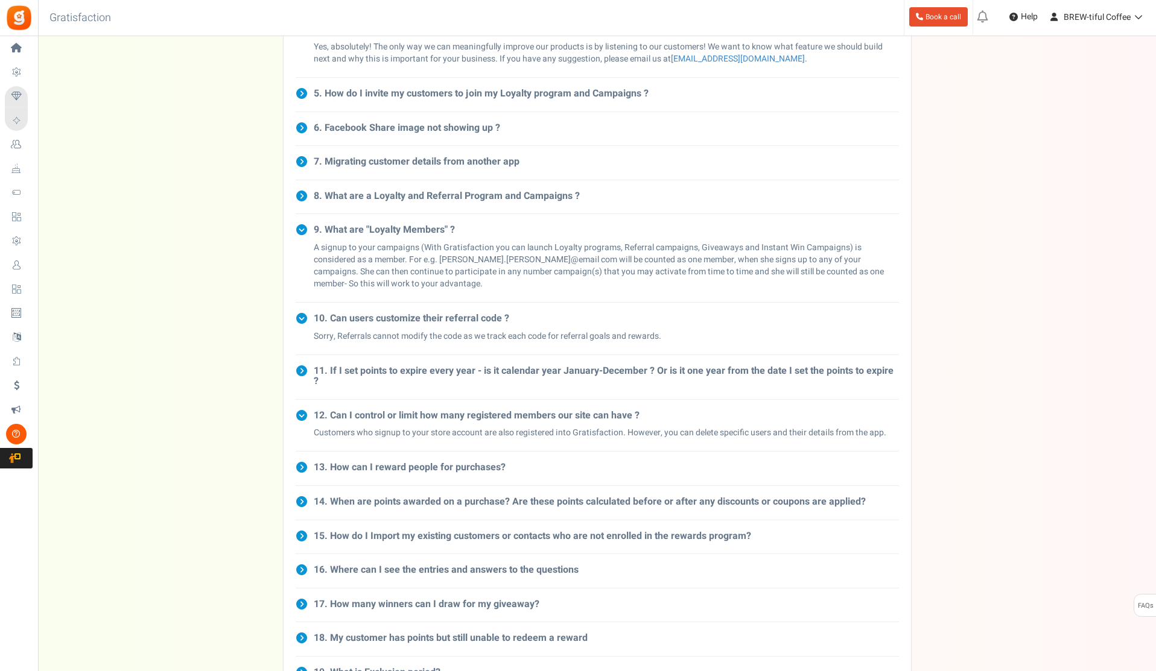
click at [437, 463] on h3 "13. How can I reward people for purchases?" at bounding box center [410, 468] width 192 height 11
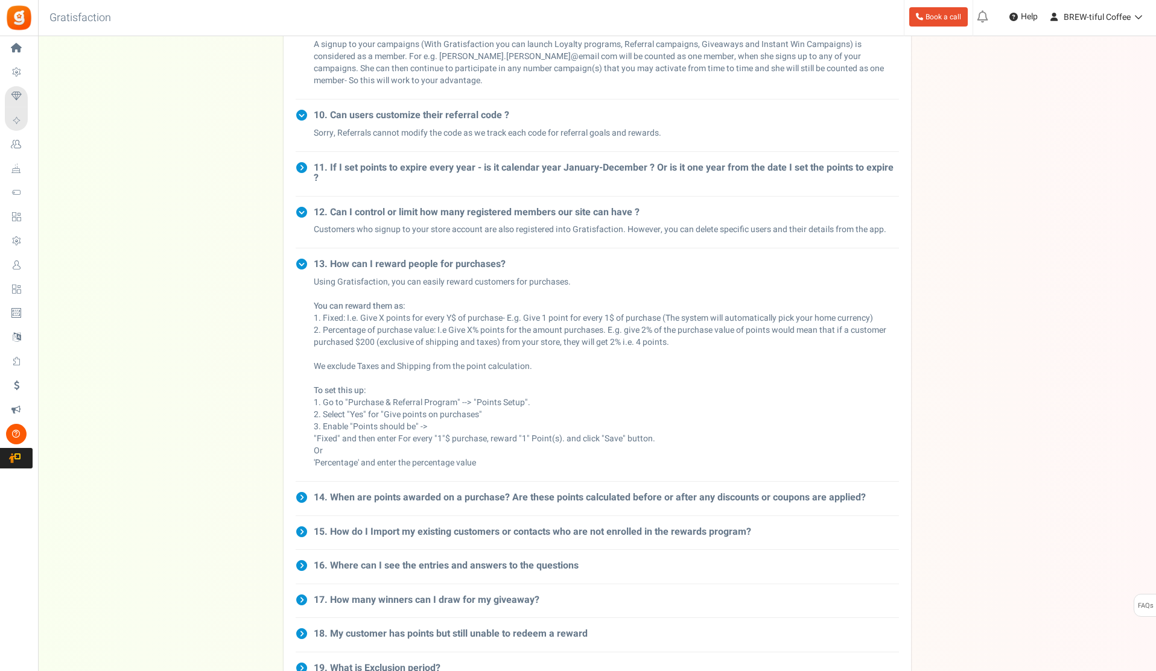
scroll to position [483, 0]
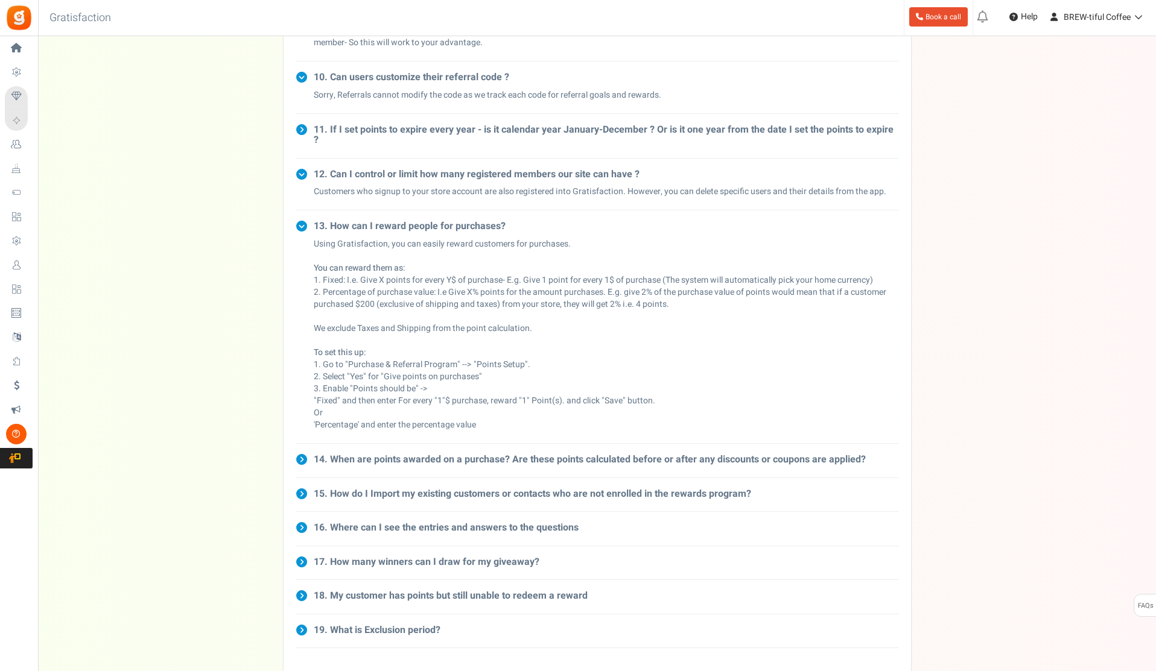
click at [412, 489] on h3 "15. How do I Import my existing customers or contacts who are not enrolled in t…" at bounding box center [532, 494] width 437 height 11
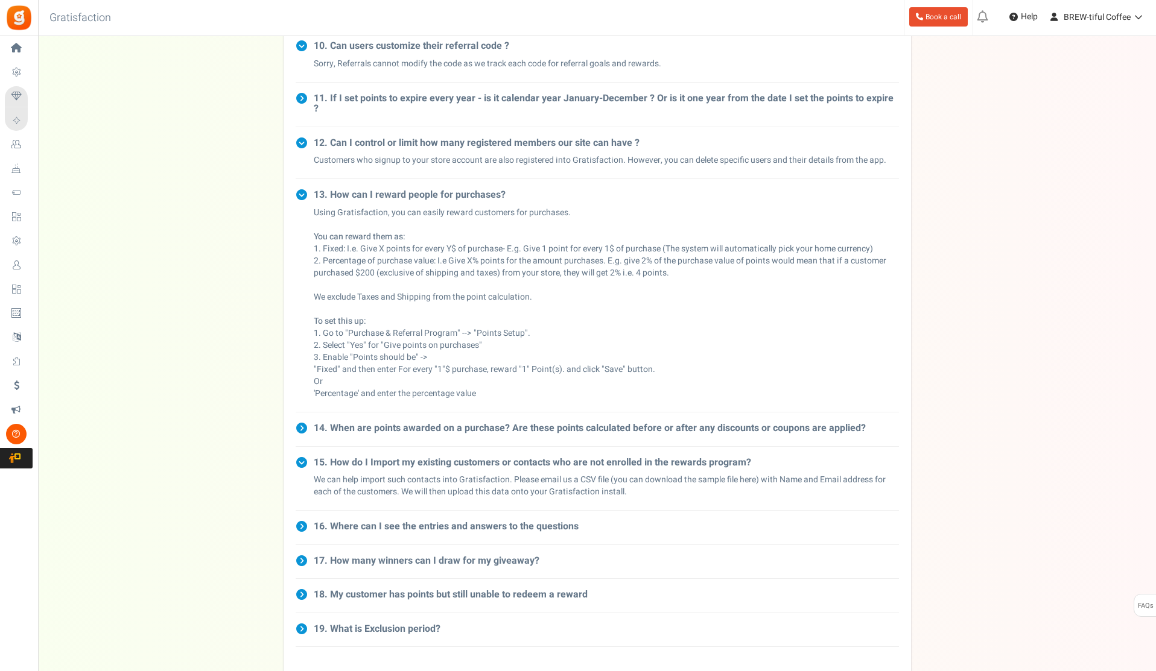
scroll to position [543, 0]
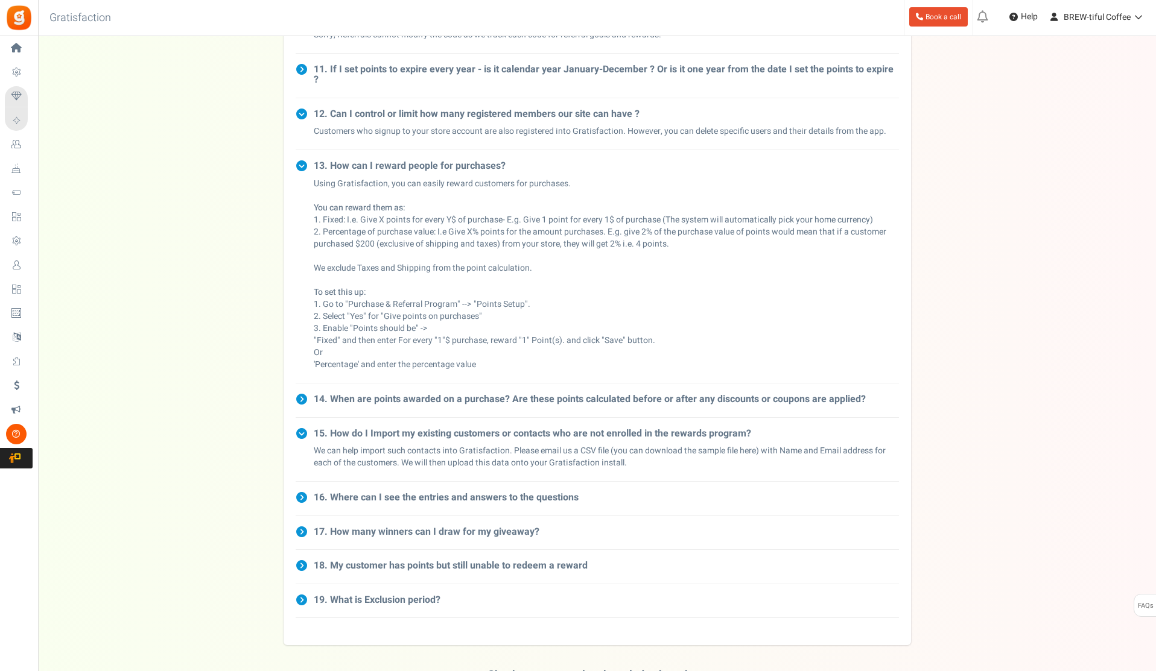
click at [369, 561] on h3 "18. My customer has points but still unable to redeem a reward" at bounding box center [451, 566] width 274 height 11
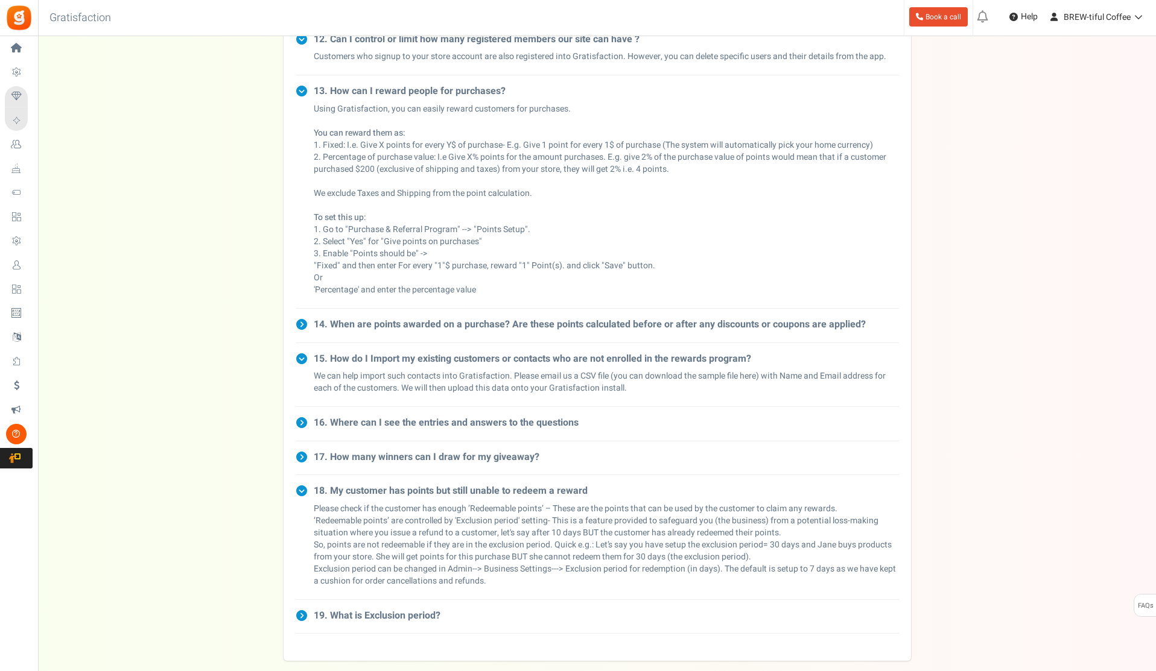
scroll to position [664, 0]
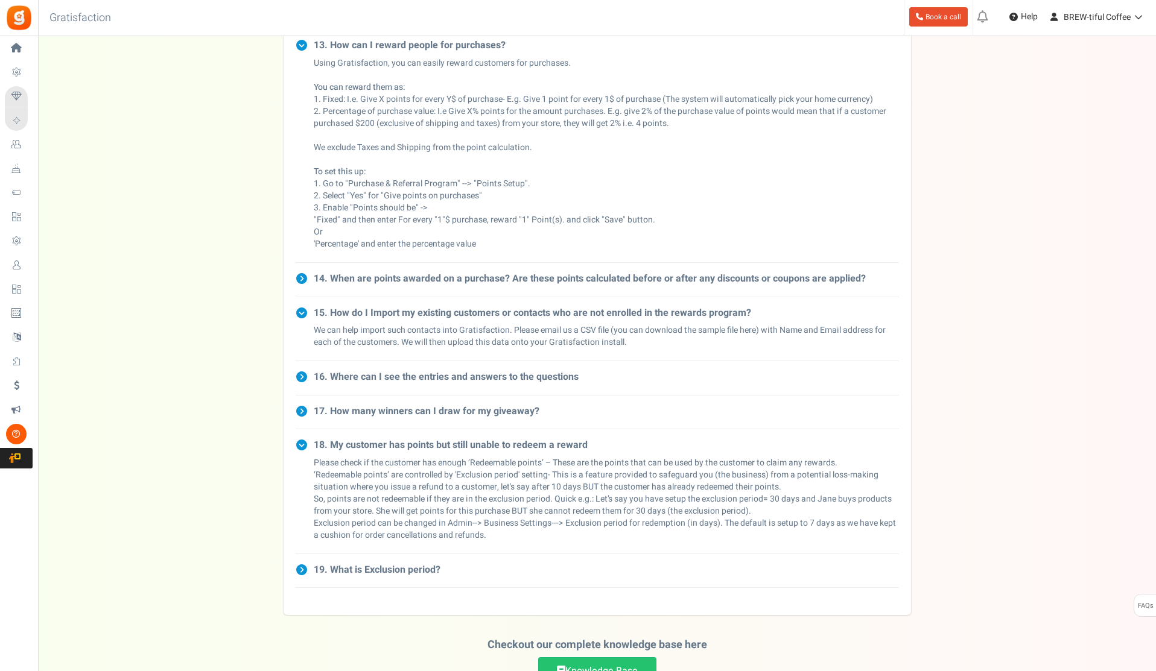
click at [416, 565] on h3 "19. What is Exclusion period?" at bounding box center [377, 570] width 127 height 11
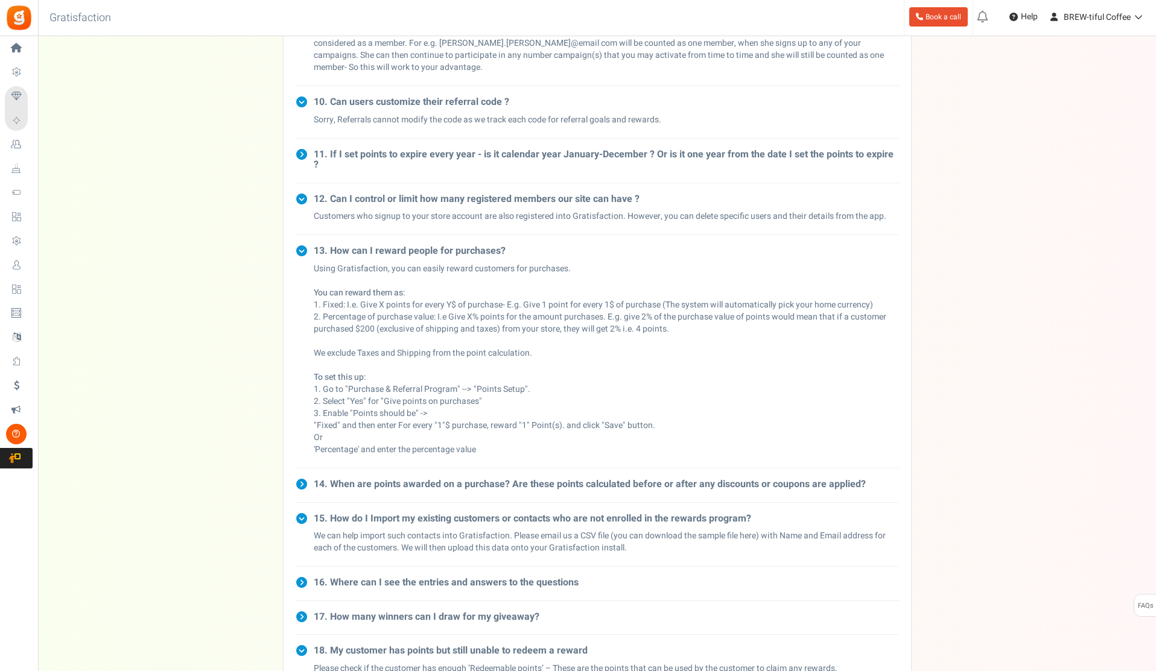
scroll to position [457, 0]
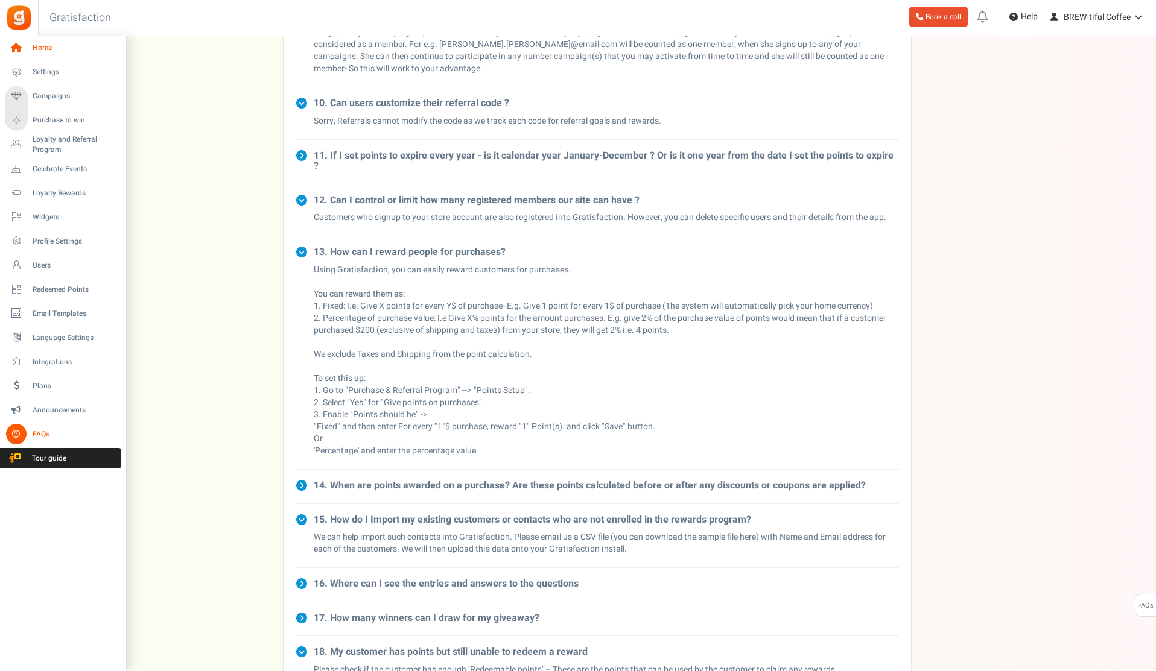
click at [39, 49] on span "Home" at bounding box center [75, 48] width 84 height 10
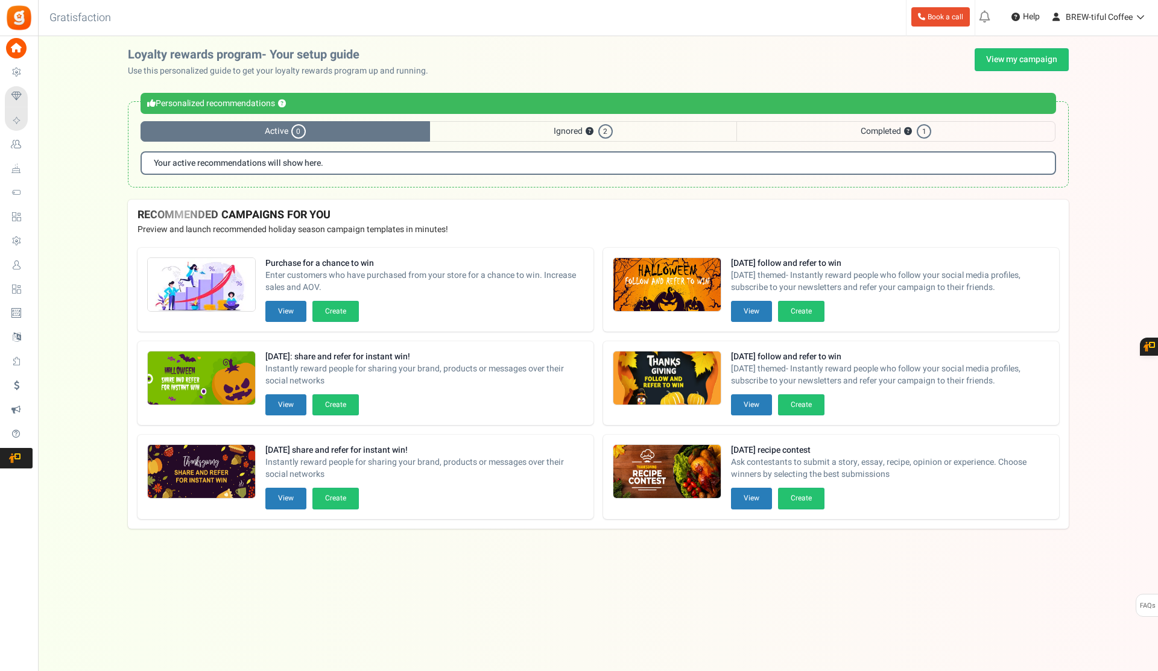
click at [852, 123] on span "Completed ? 1" at bounding box center [896, 131] width 319 height 21
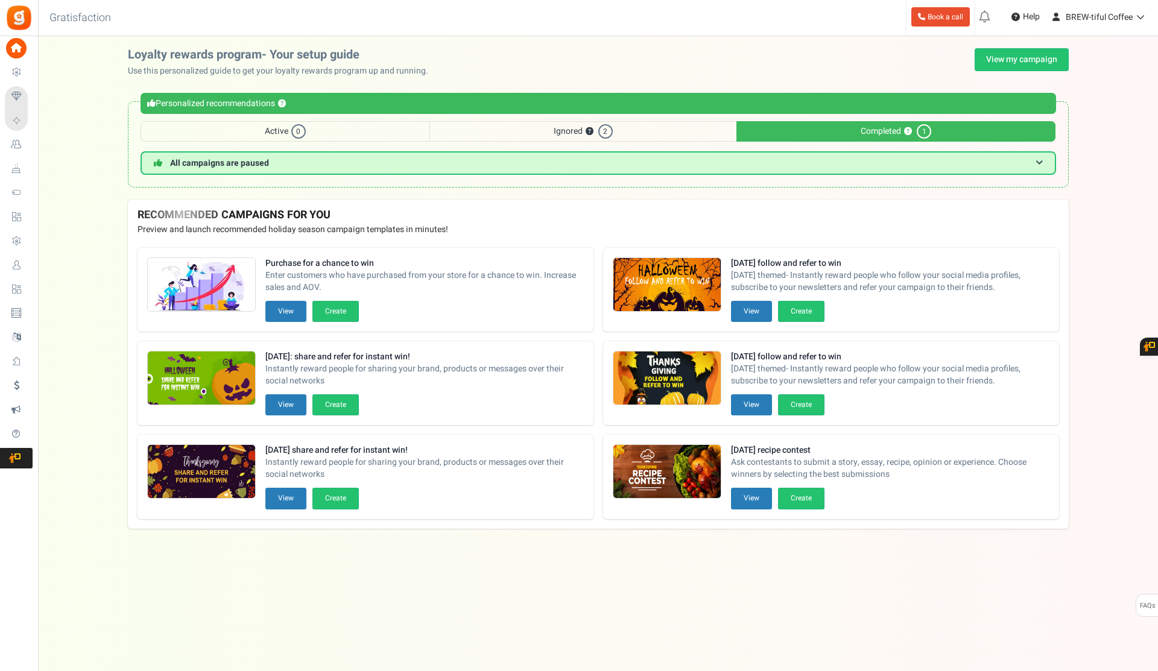
click at [837, 130] on span "Completed ? 1" at bounding box center [896, 131] width 319 height 21
click at [658, 122] on span "Ignored ? 2" at bounding box center [583, 131] width 306 height 21
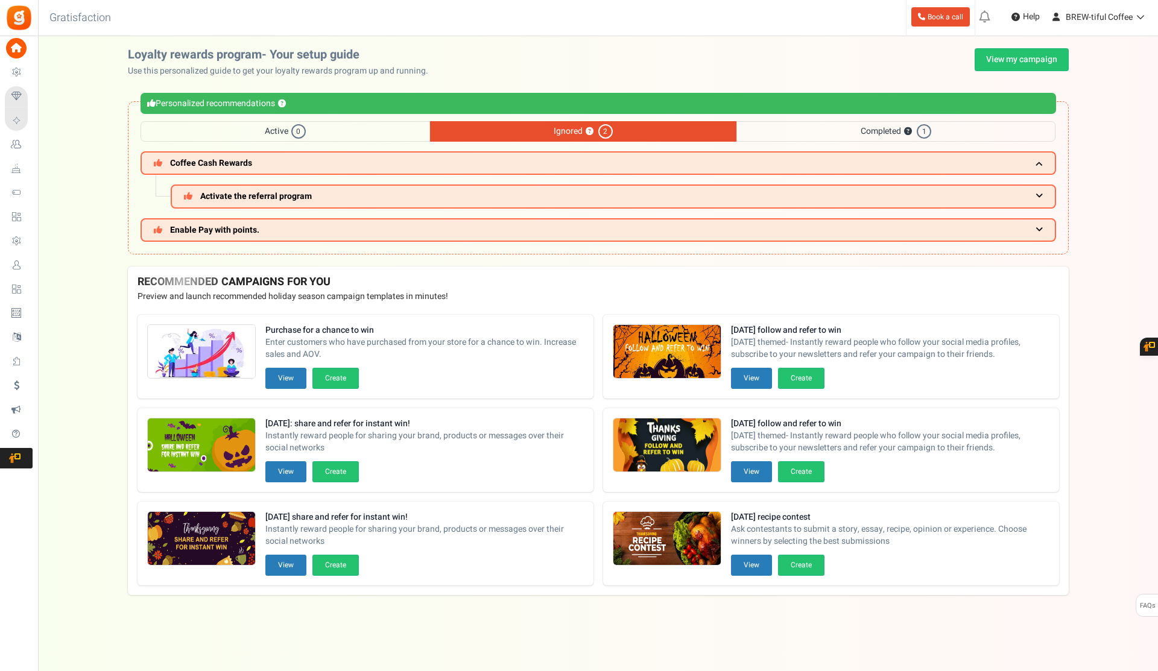
click at [878, 129] on span "Completed ? 1" at bounding box center [896, 131] width 319 height 21
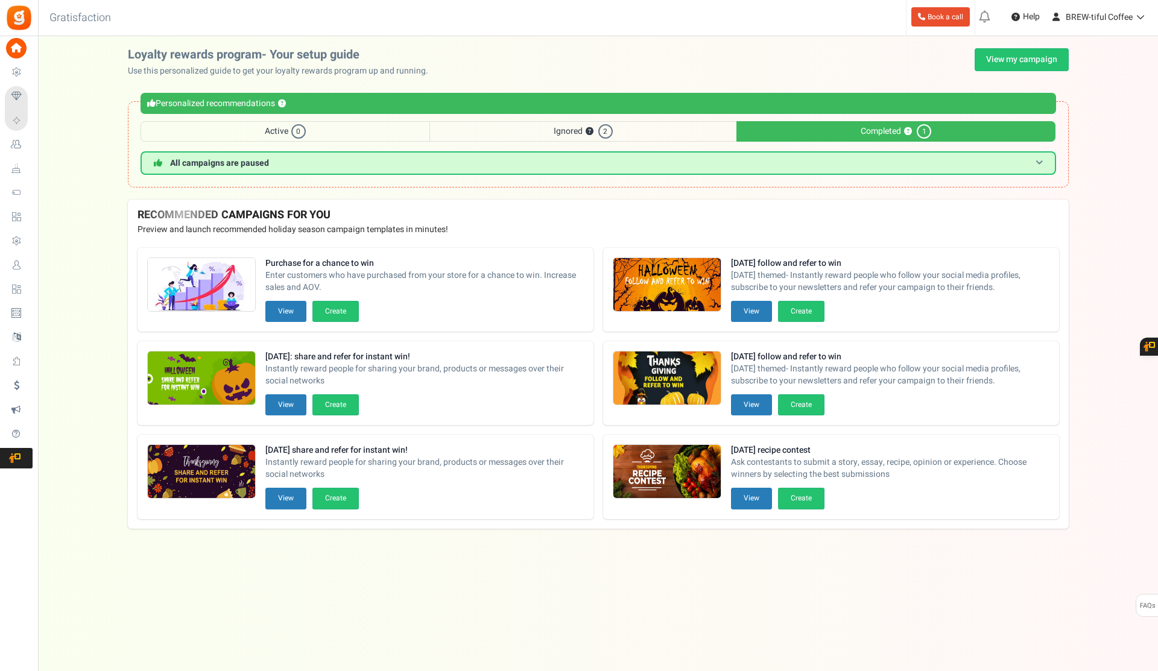
click at [1045, 163] on h3 "All campaigns are paused" at bounding box center [599, 163] width 916 height 24
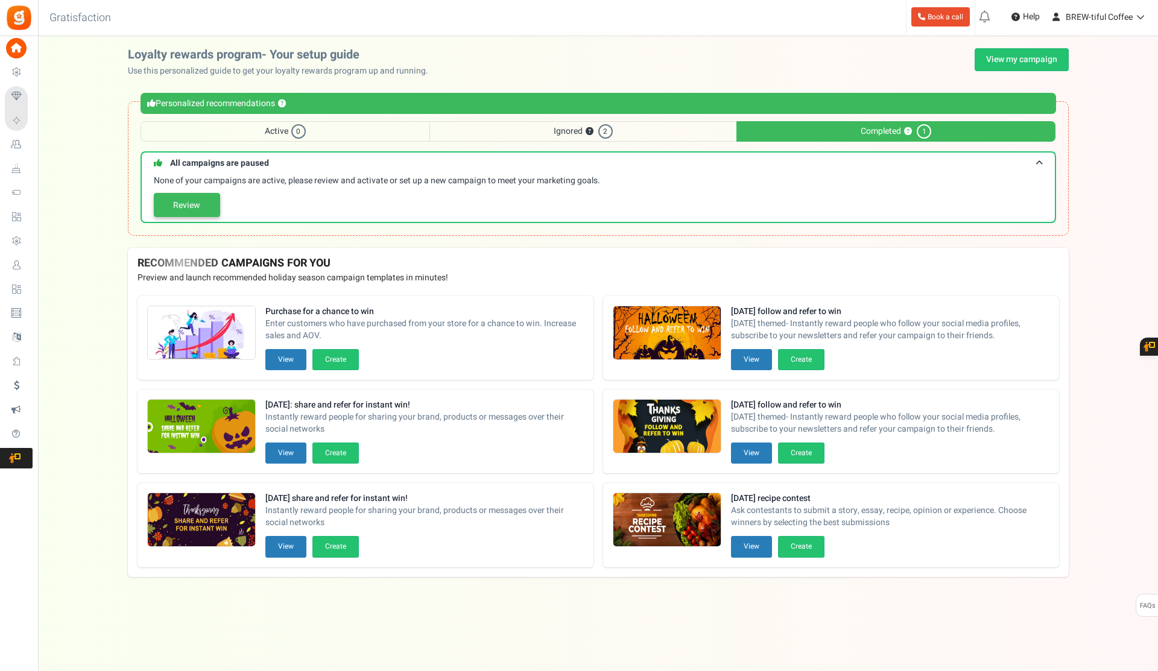
click at [194, 212] on link "Review" at bounding box center [187, 205] width 66 height 24
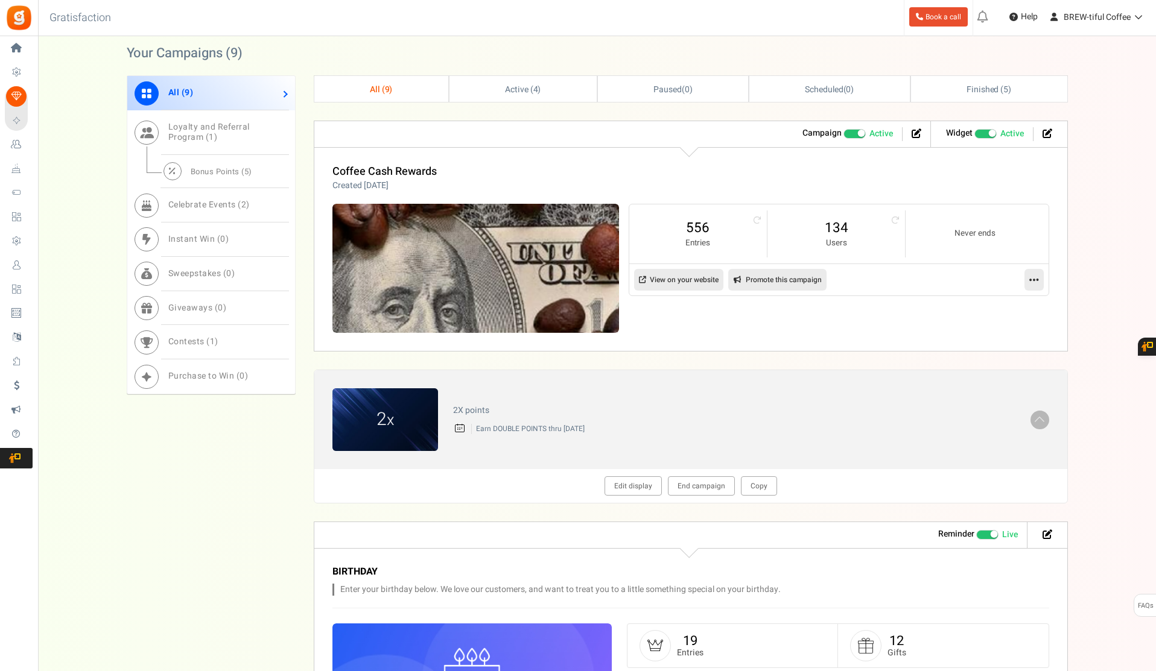
scroll to position [543, 0]
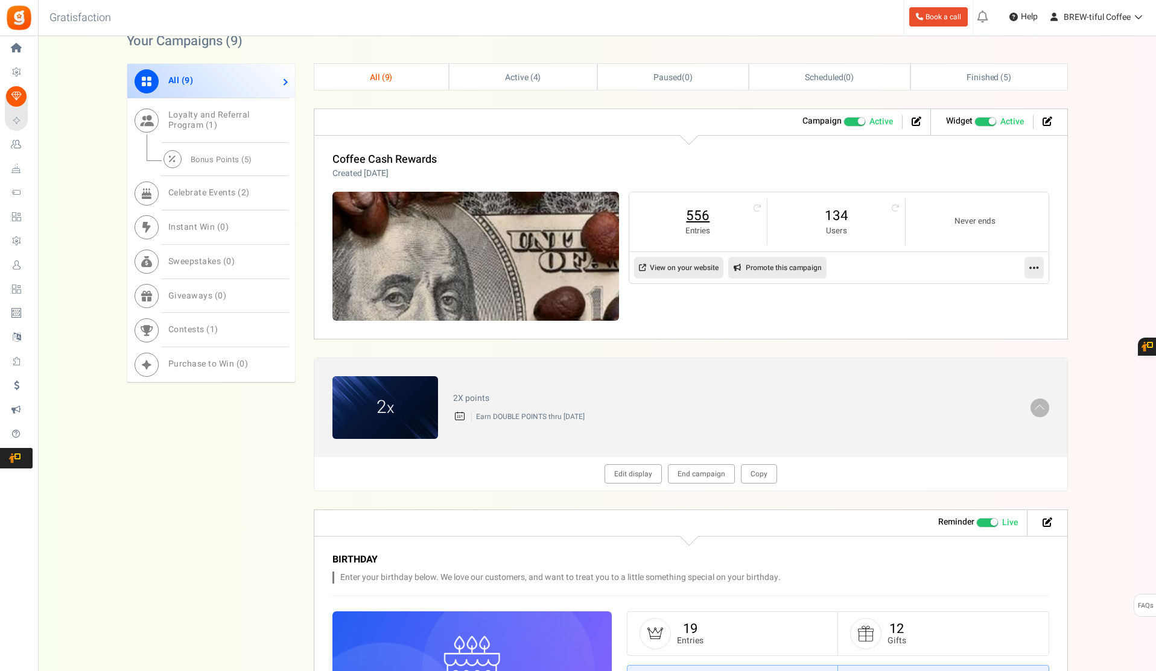
click at [703, 218] on link "556" at bounding box center [697, 215] width 113 height 19
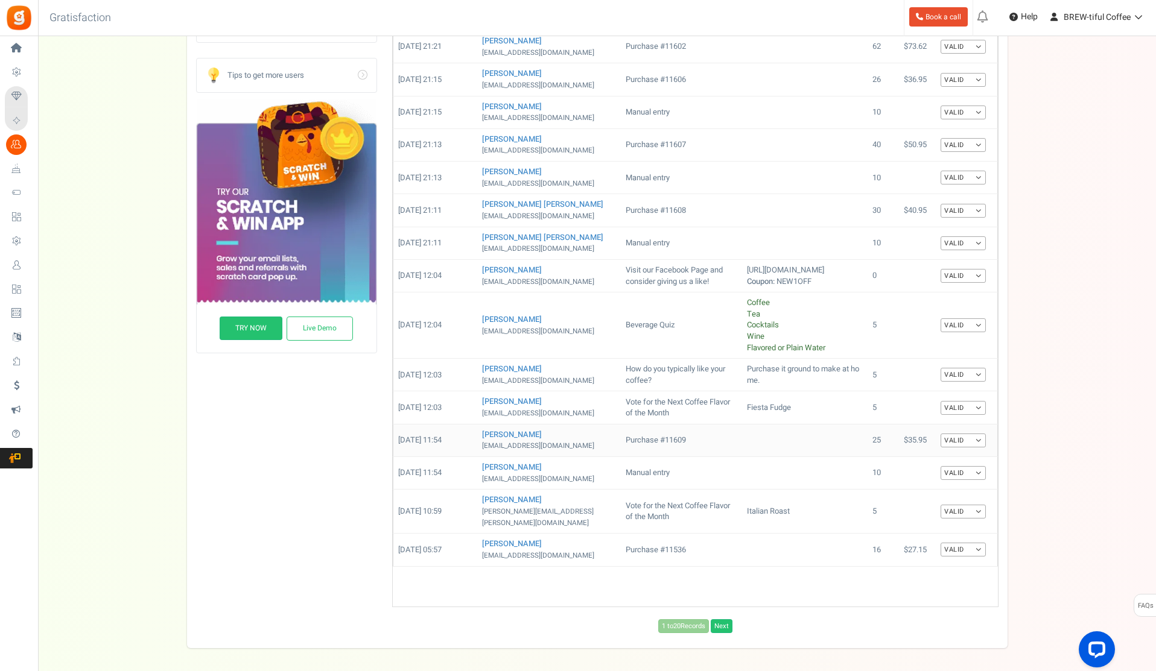
scroll to position [362, 0]
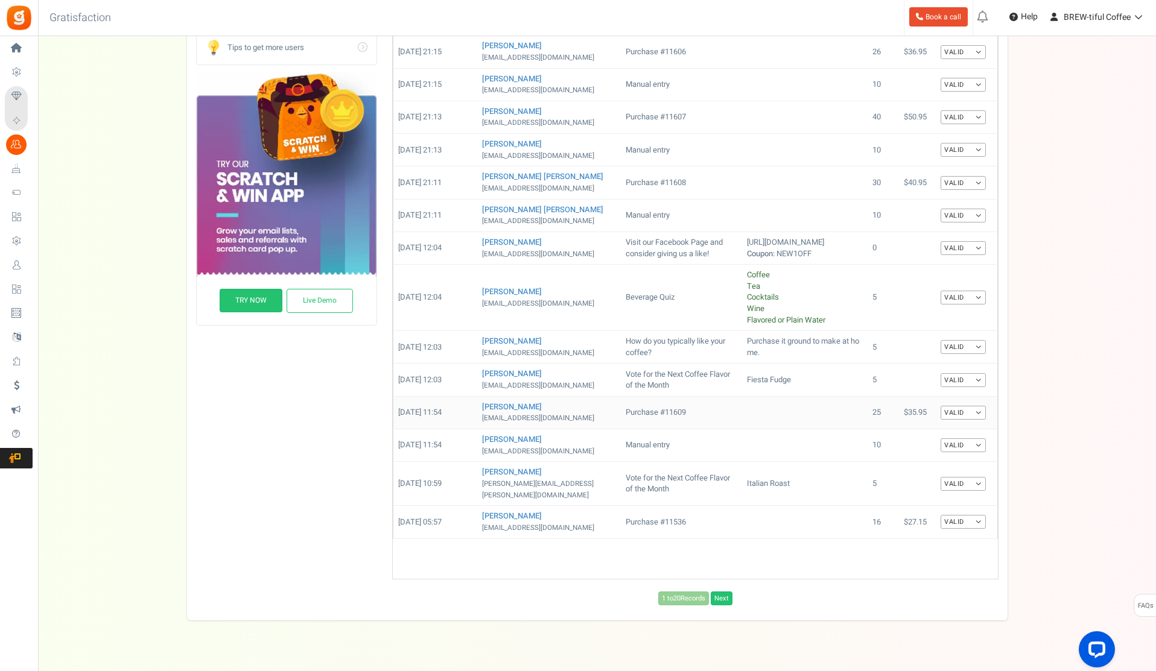
click at [956, 420] on link "Valid" at bounding box center [962, 413] width 45 height 14
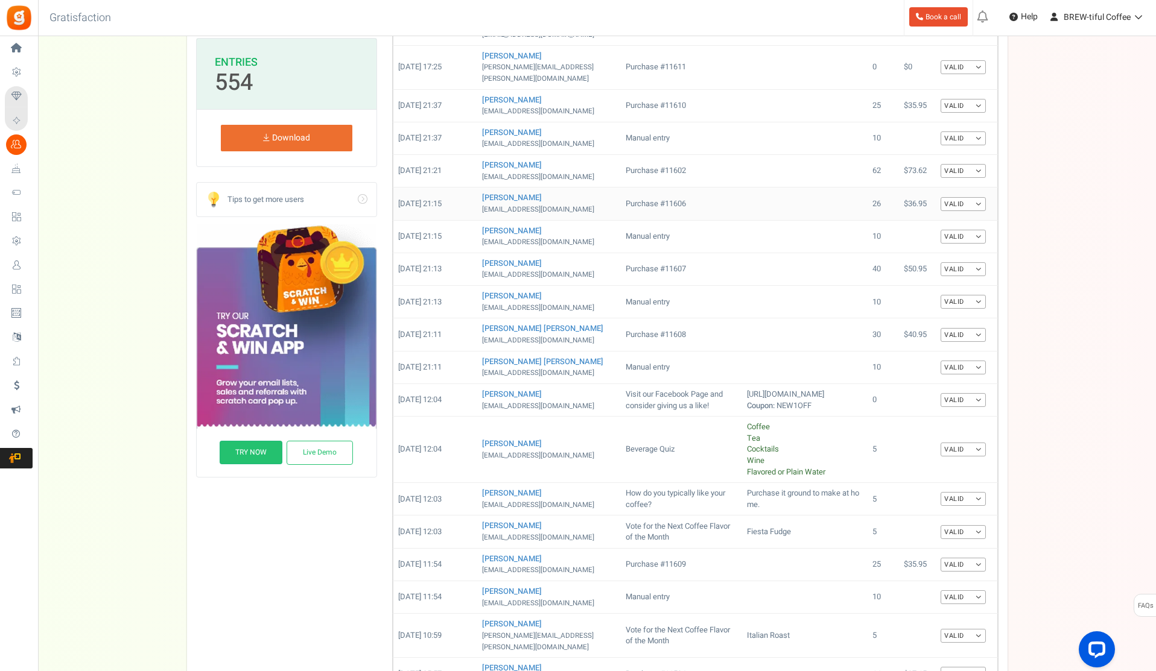
scroll to position [181, 0]
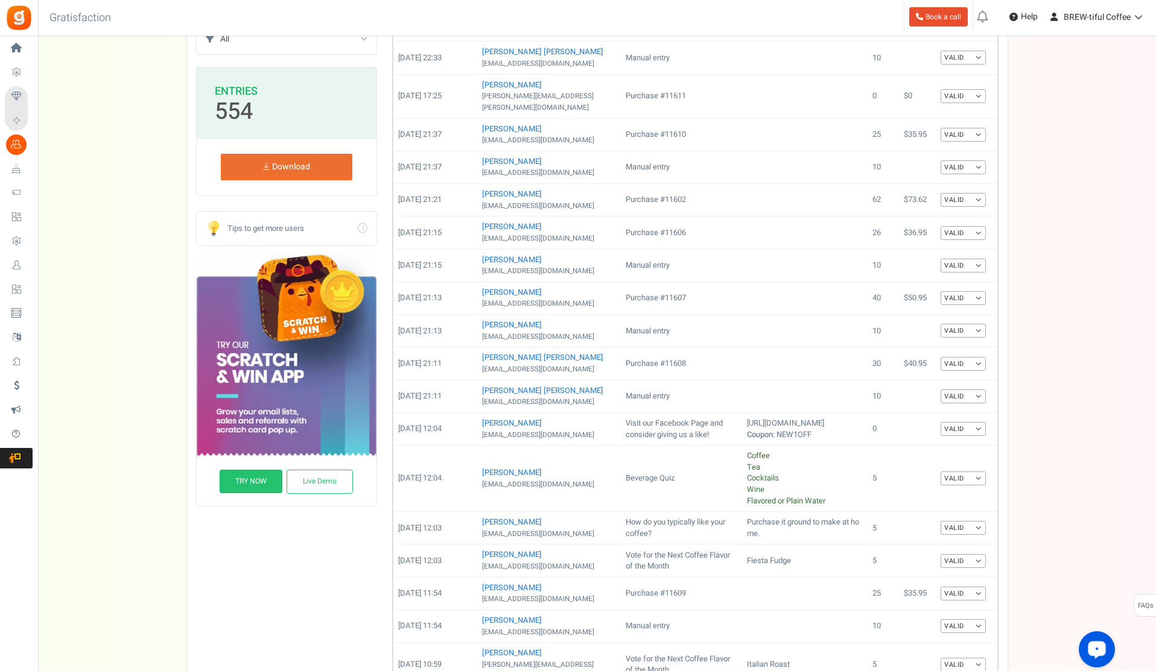
click at [1092, 647] on icon "Open LiveChat chat widget" at bounding box center [1096, 649] width 11 height 8
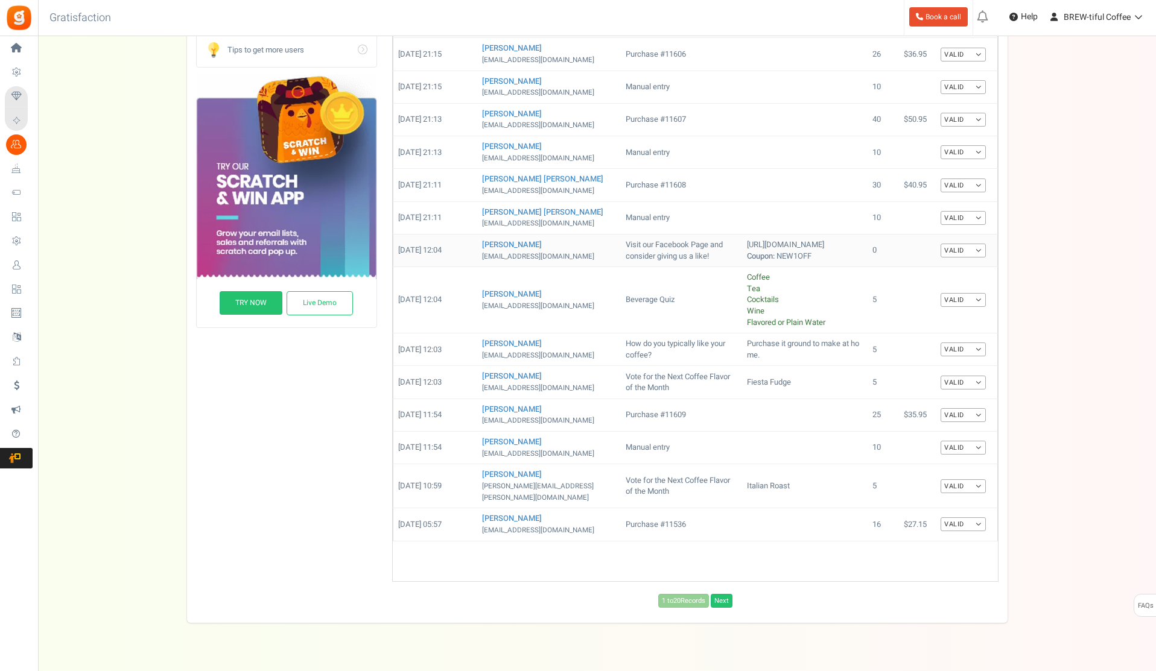
scroll to position [396, 0]
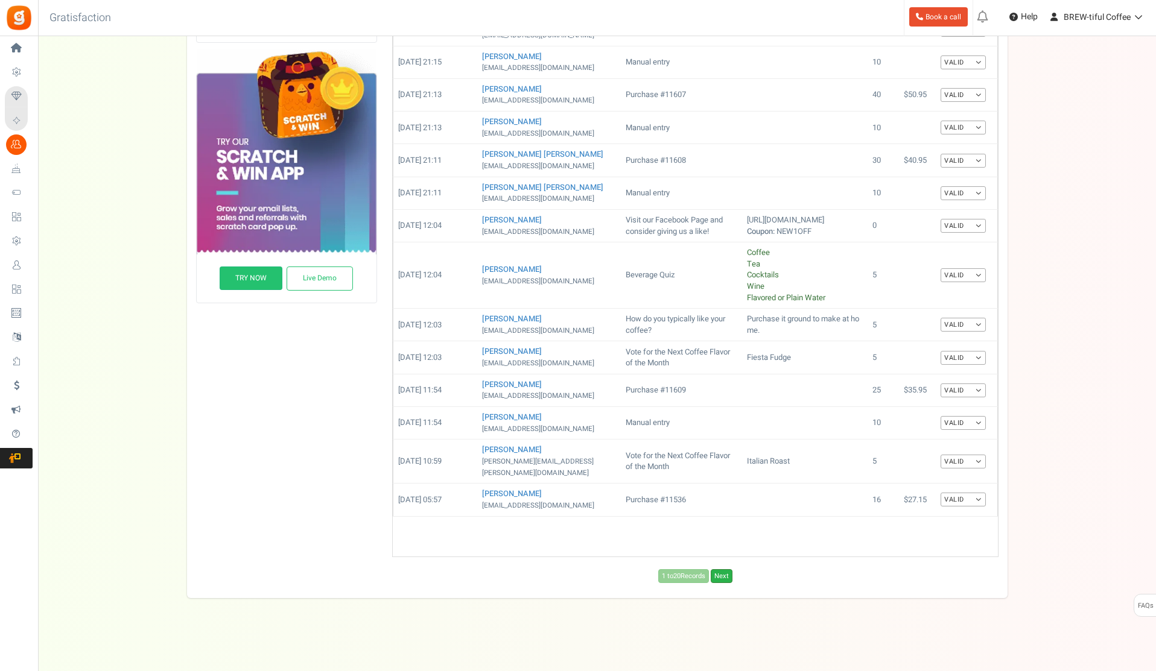
click at [731, 578] on link "Next" at bounding box center [722, 576] width 22 height 14
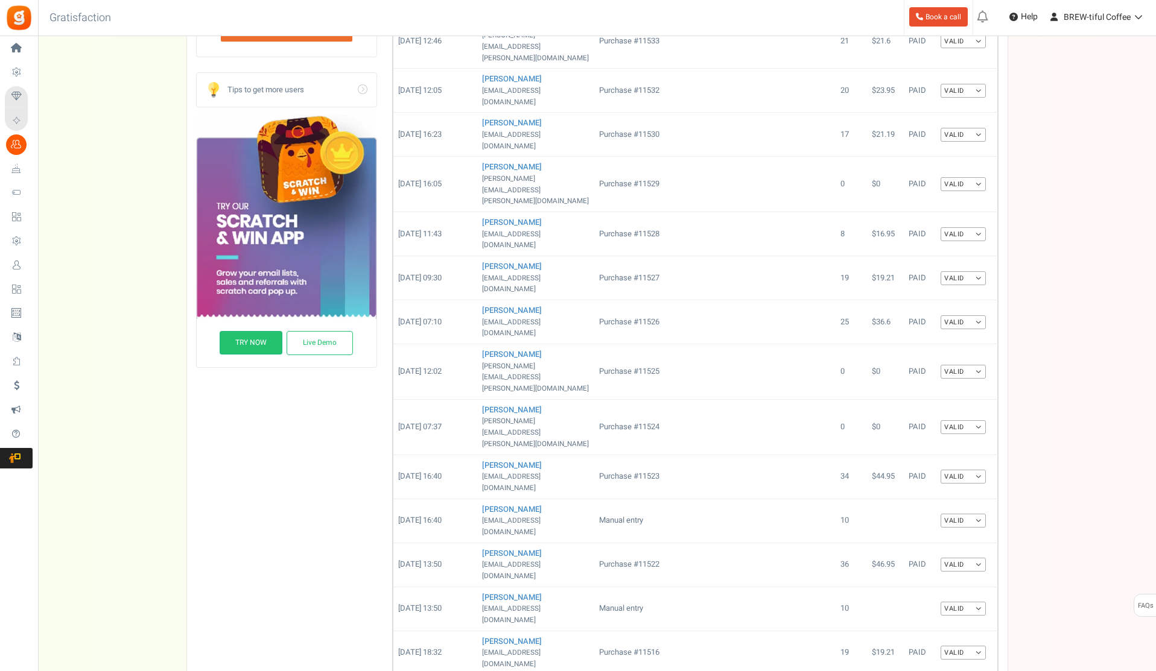
scroll to position [328, 0]
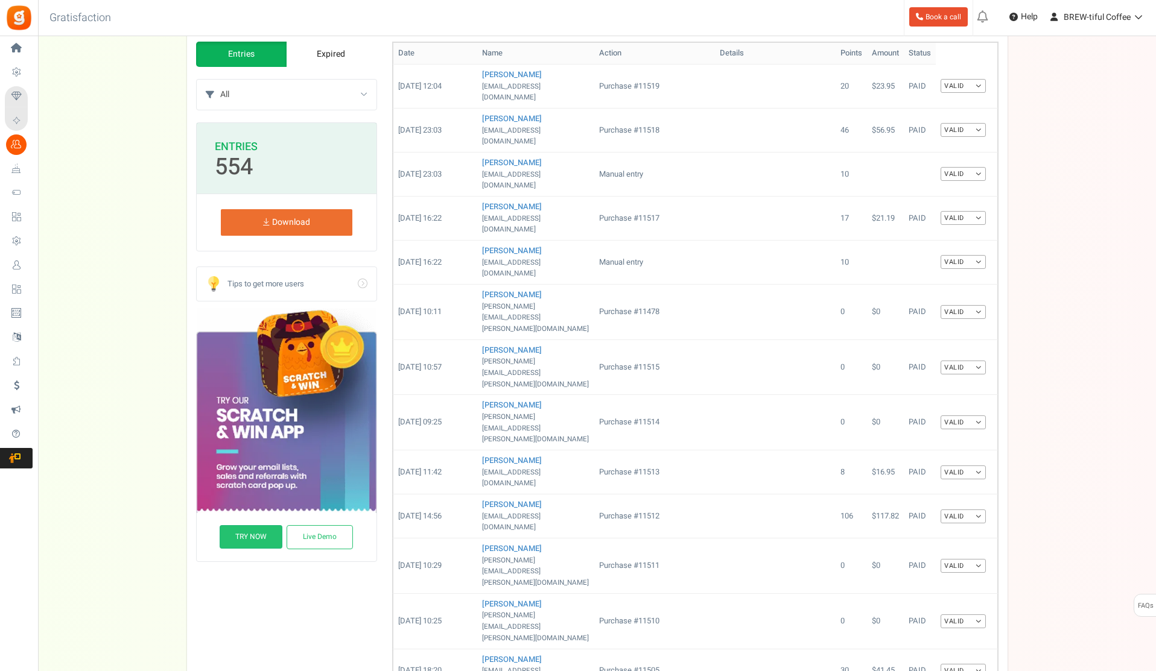
scroll to position [147, 0]
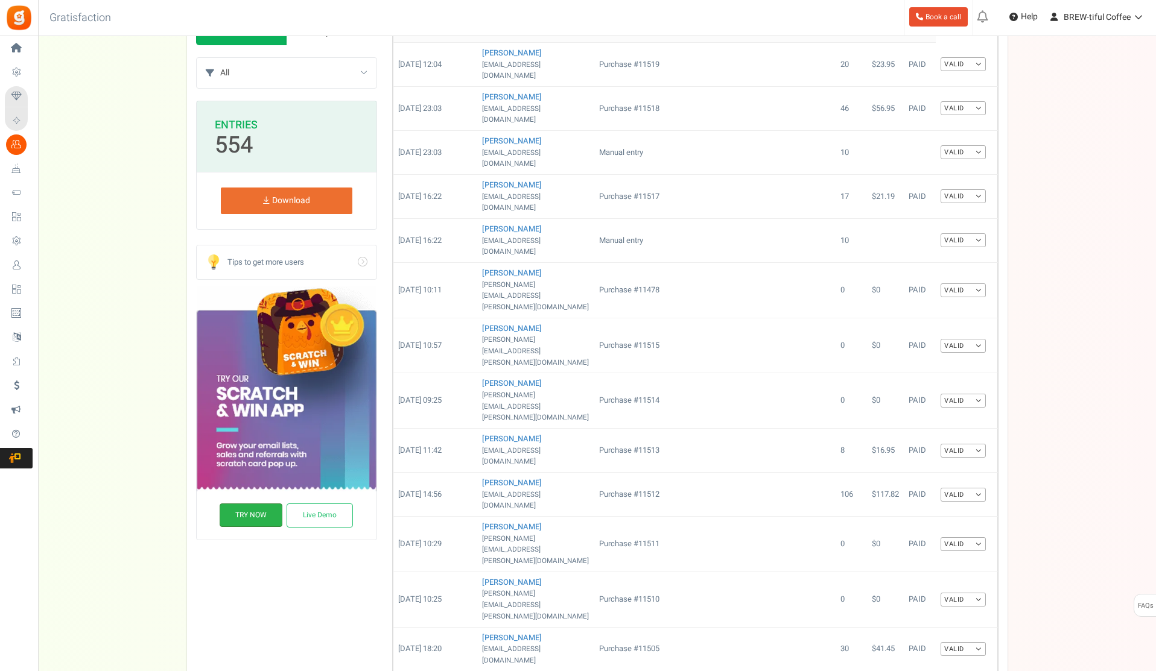
click at [271, 522] on link "TRY NOW" at bounding box center [251, 516] width 63 height 24
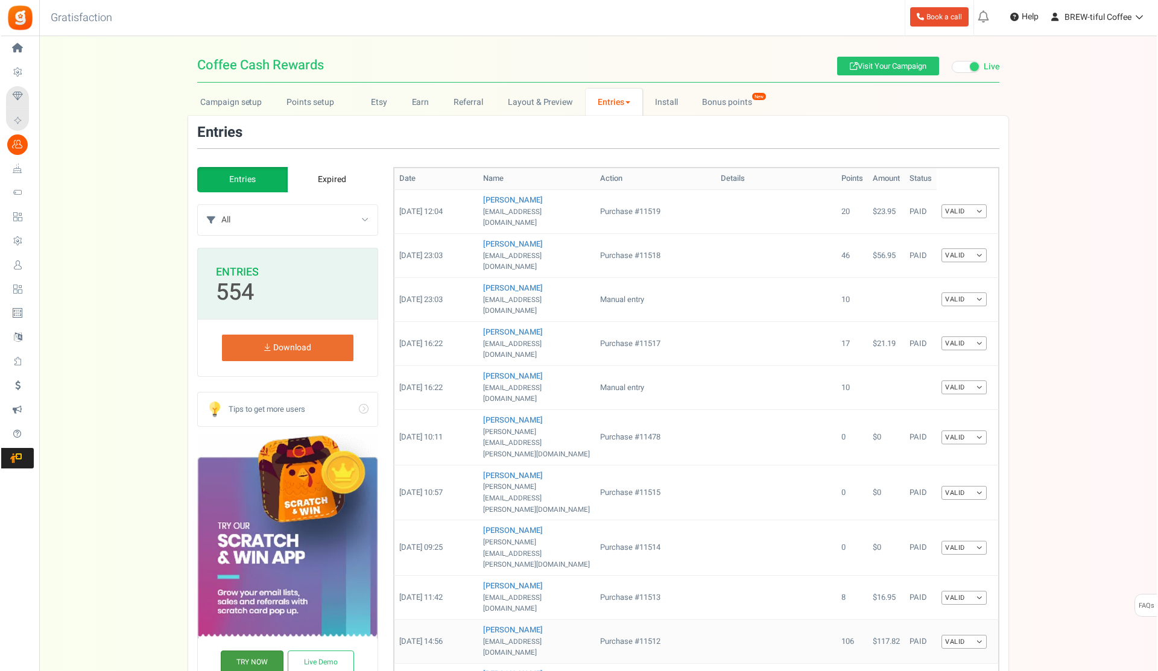
scroll to position [0, 0]
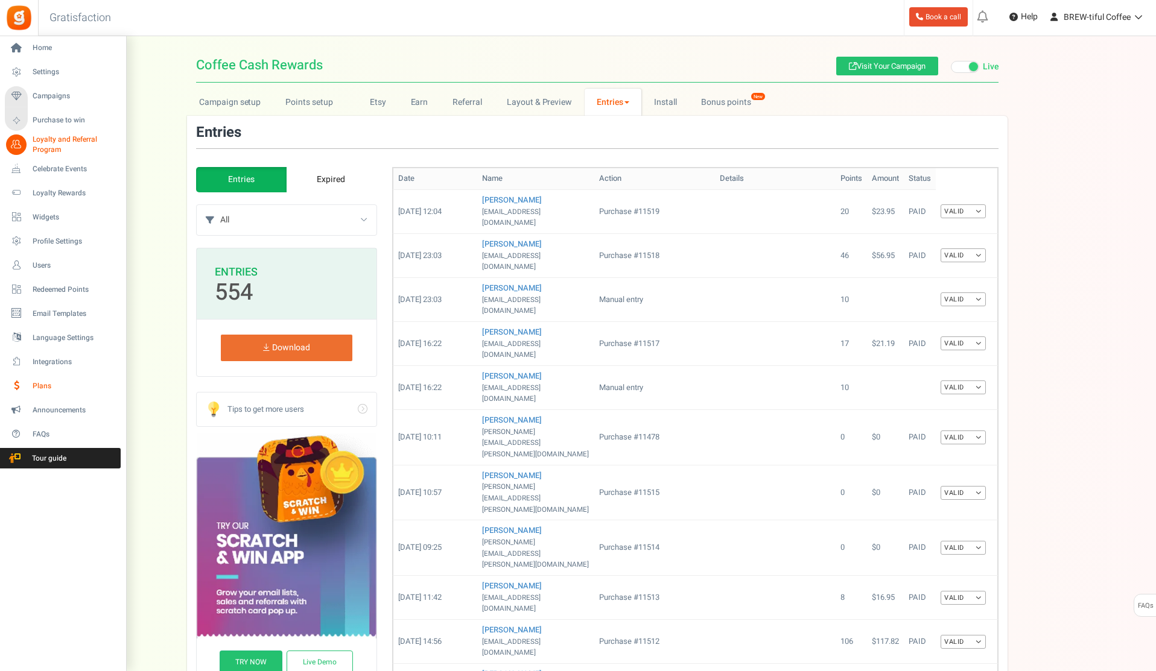
click at [46, 383] on span "Plans" at bounding box center [75, 386] width 84 height 10
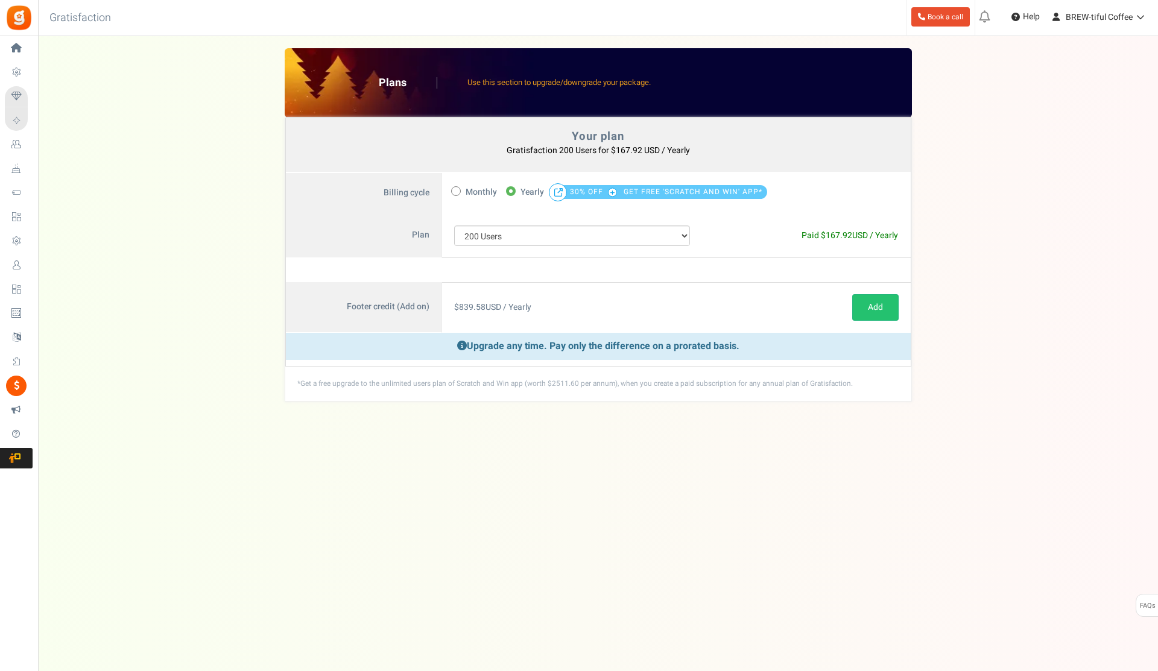
click at [641, 194] on span "GET FREE 'SCRATCH AND WIN' APP*" at bounding box center [693, 191] width 139 height 17
click at [1099, 648] on circle "Open LiveChat chat widget" at bounding box center [1099, 649] width 2 height 2
click at [1036, 13] on span "Help" at bounding box center [1030, 17] width 20 height 12
